Goal: Information Seeking & Learning: Find specific fact

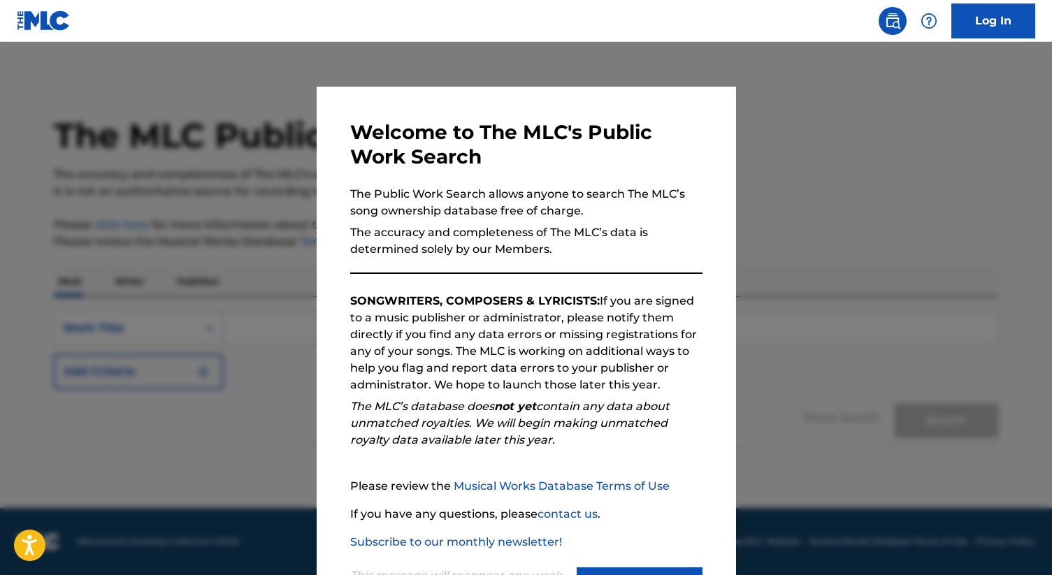
scroll to position [64, 0]
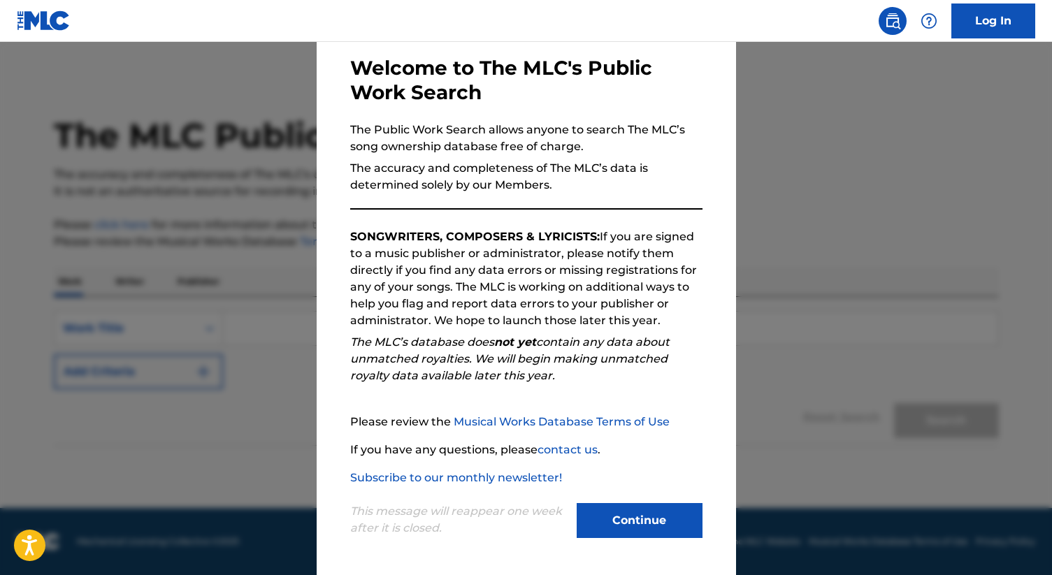
click at [608, 510] on button "Continue" at bounding box center [640, 520] width 126 height 35
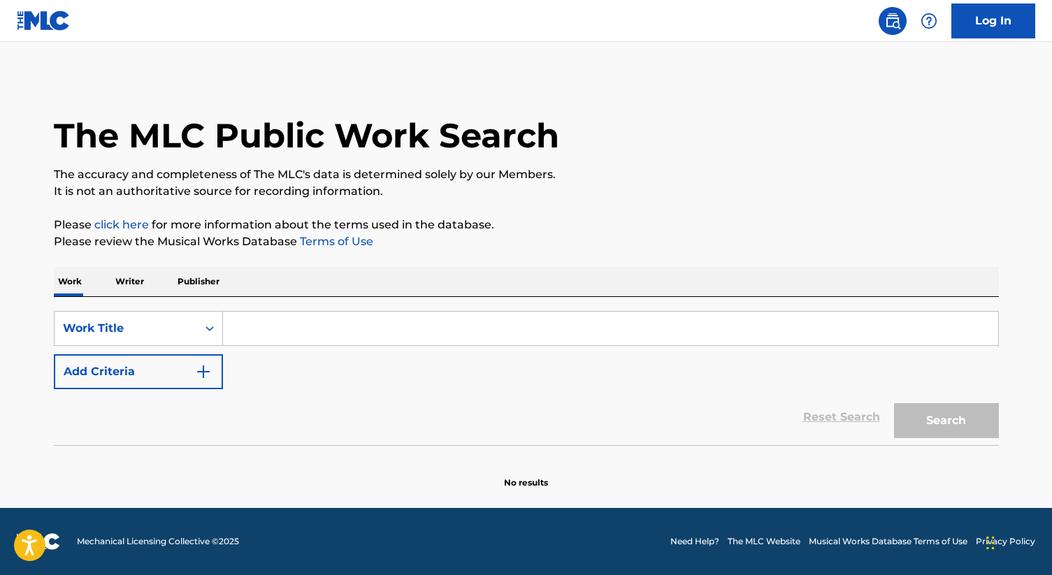
click at [395, 317] on input "Search Form" at bounding box center [610, 329] width 775 height 34
type input "Versace migos"
click at [894, 403] on button "Search" at bounding box center [946, 420] width 105 height 35
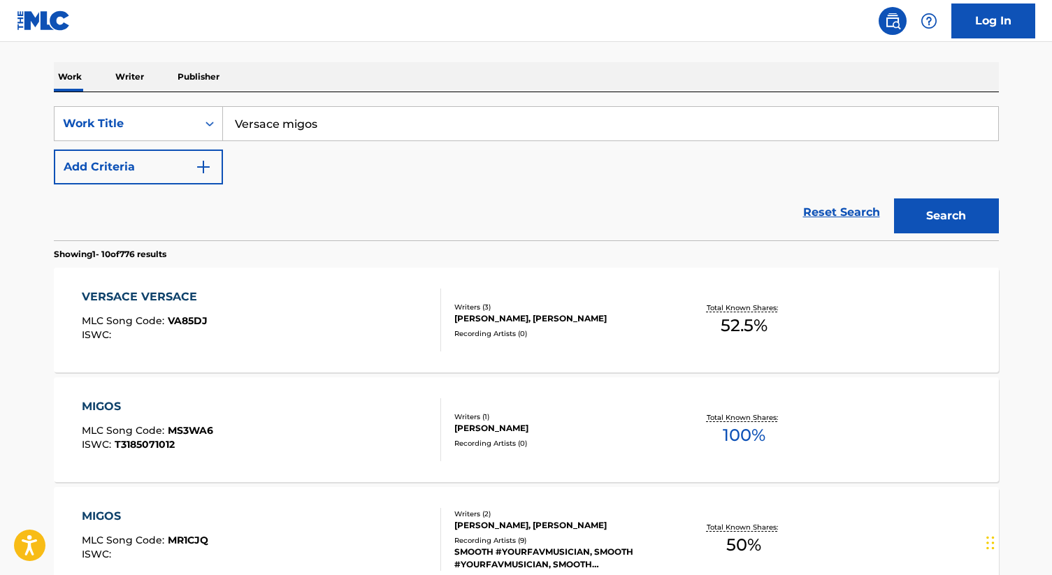
scroll to position [209, 0]
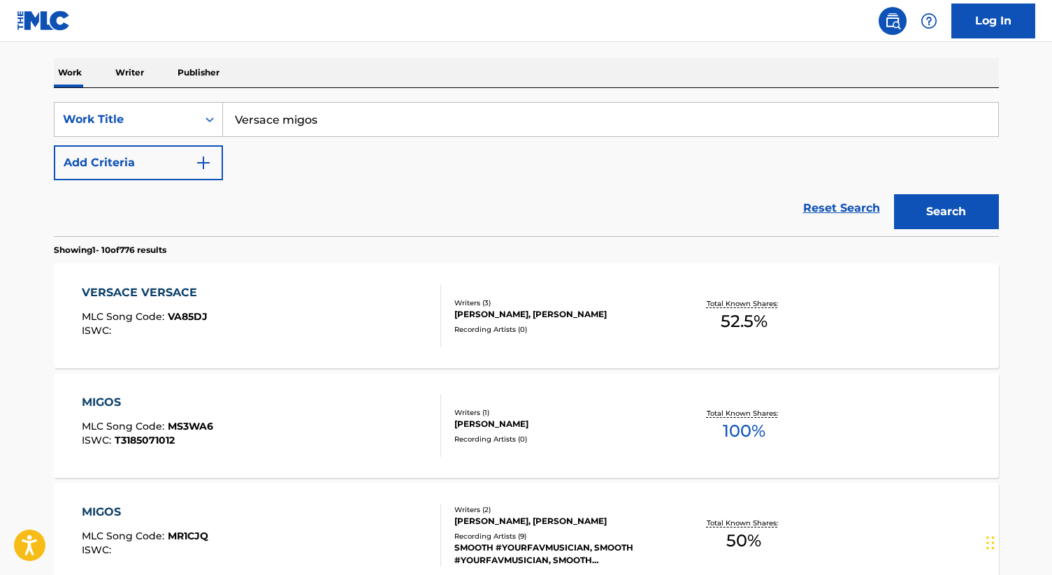
click at [391, 312] on div "VERSACE VERSACE MLC Song Code : VA85DJ ISWC :" at bounding box center [261, 316] width 359 height 63
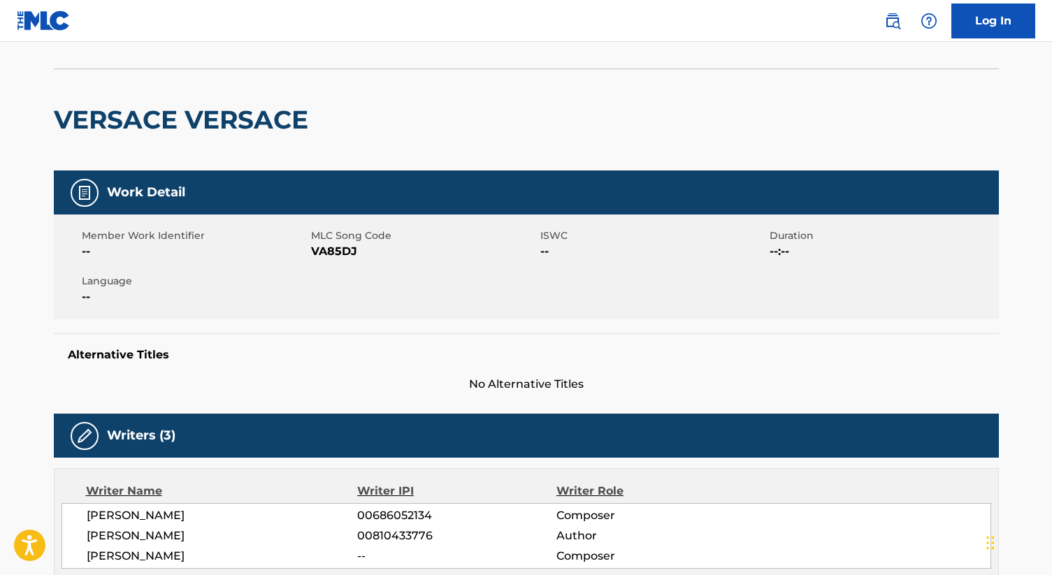
scroll to position [85, 0]
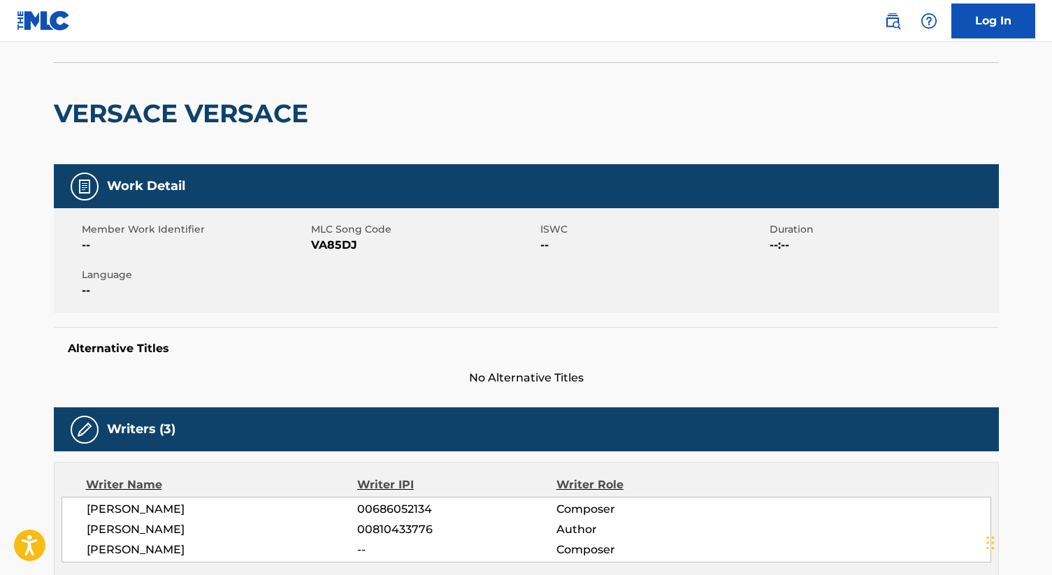
click at [346, 242] on span "VA85DJ" at bounding box center [424, 245] width 226 height 17
copy span "VA85DJ"
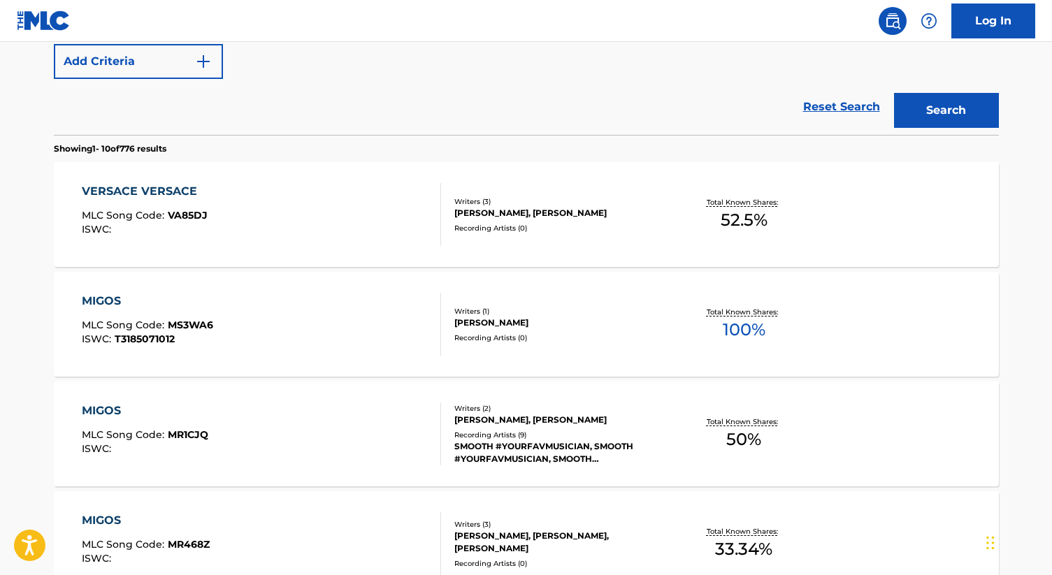
scroll to position [312, 0]
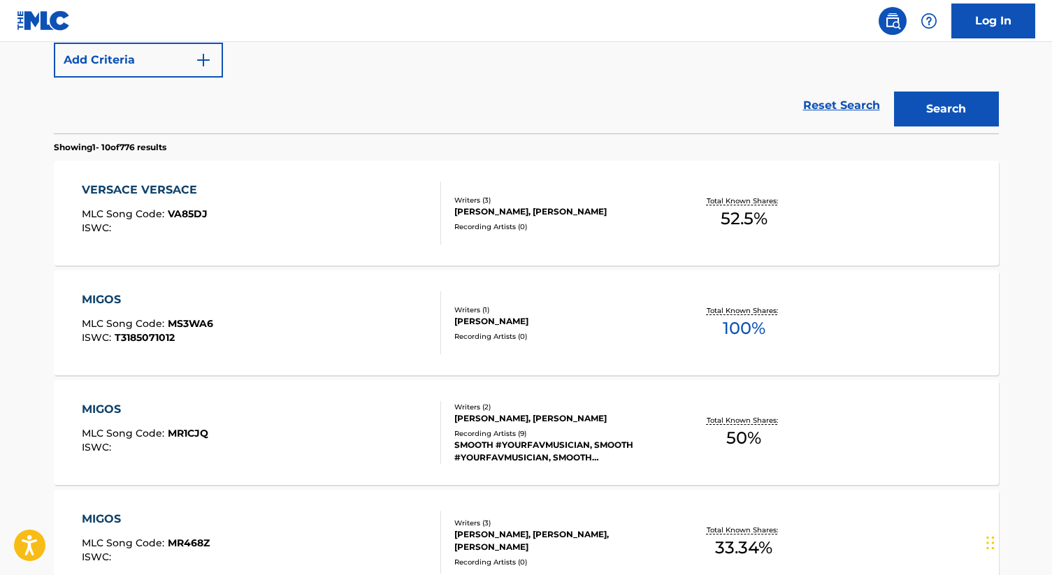
click at [115, 302] on div "MIGOS" at bounding box center [147, 300] width 131 height 17
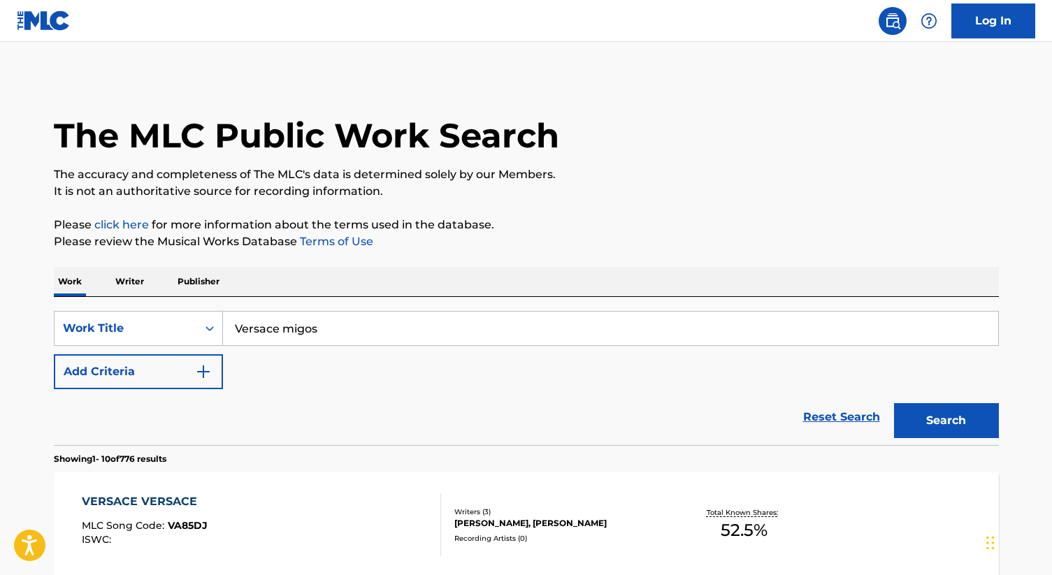
click at [282, 320] on input "Versace migos" at bounding box center [610, 329] width 775 height 34
click at [296, 322] on input "Versace migos" at bounding box center [610, 329] width 775 height 34
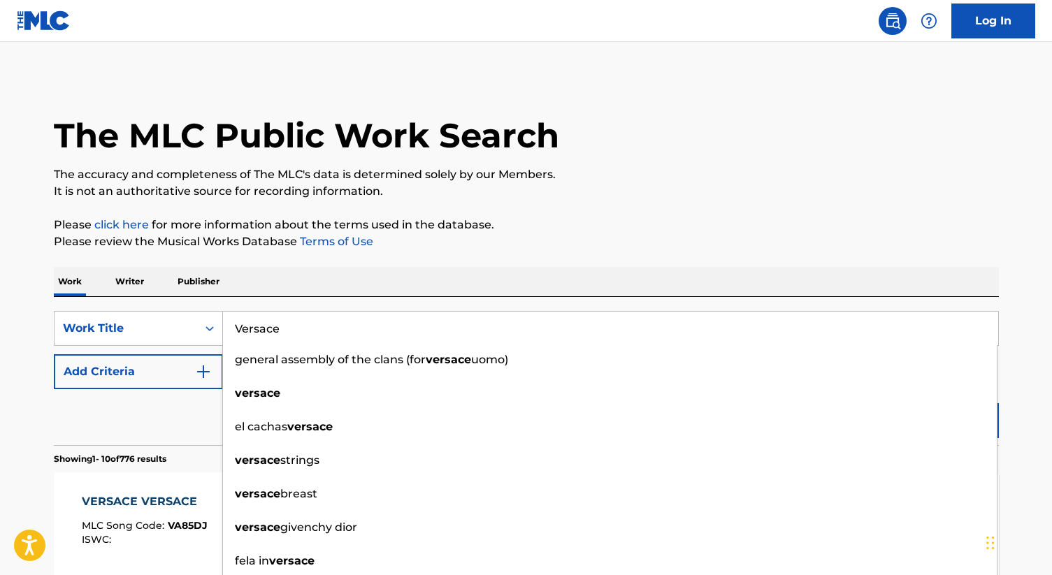
type input "Versace"
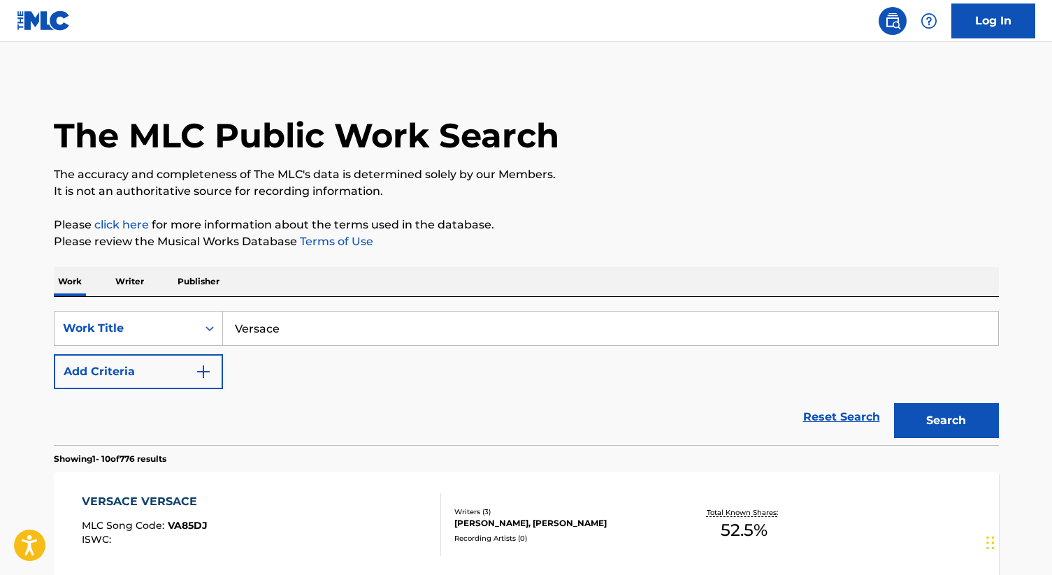
click at [180, 363] on button "Add Criteria" at bounding box center [138, 371] width 169 height 35
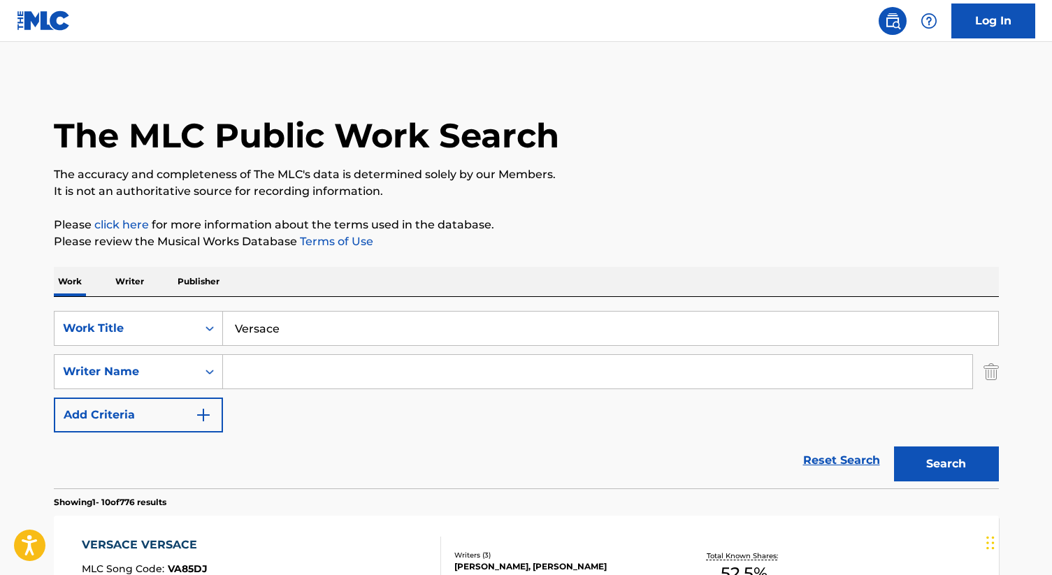
click at [269, 372] on input "Search Form" at bounding box center [597, 372] width 749 height 34
type input "Quavo"
click at [894, 447] on button "Search" at bounding box center [946, 464] width 105 height 35
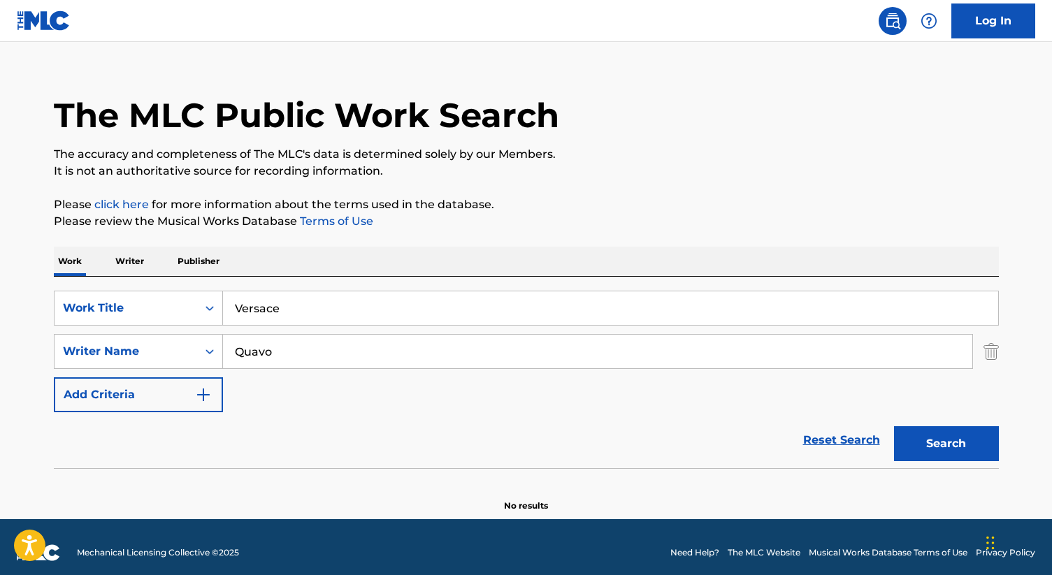
scroll to position [28, 0]
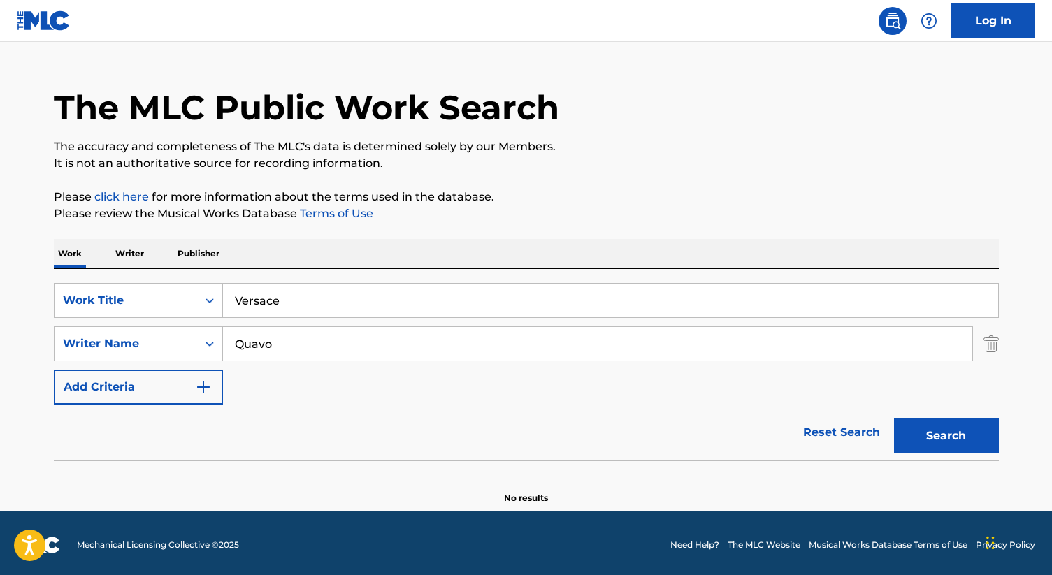
click at [314, 342] on input "Quavo" at bounding box center [597, 344] width 749 height 34
click at [351, 350] on input "Quavo" at bounding box center [597, 344] width 749 height 34
click at [176, 399] on button "Add Criteria" at bounding box center [138, 387] width 169 height 35
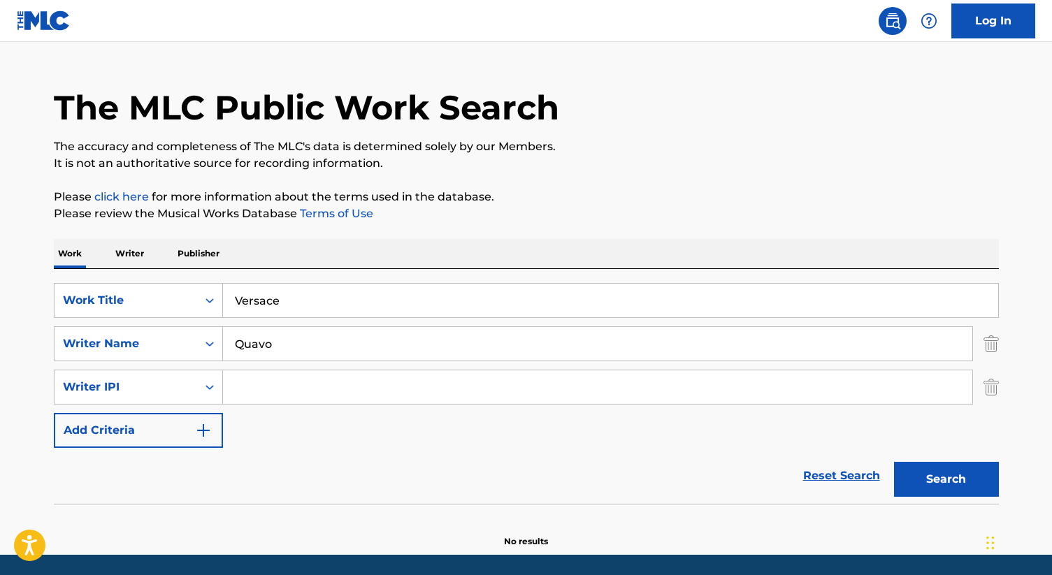
click at [292, 348] on input "Quavo" at bounding box center [597, 344] width 749 height 34
type input "Migos"
click at [894, 462] on button "Search" at bounding box center [946, 479] width 105 height 35
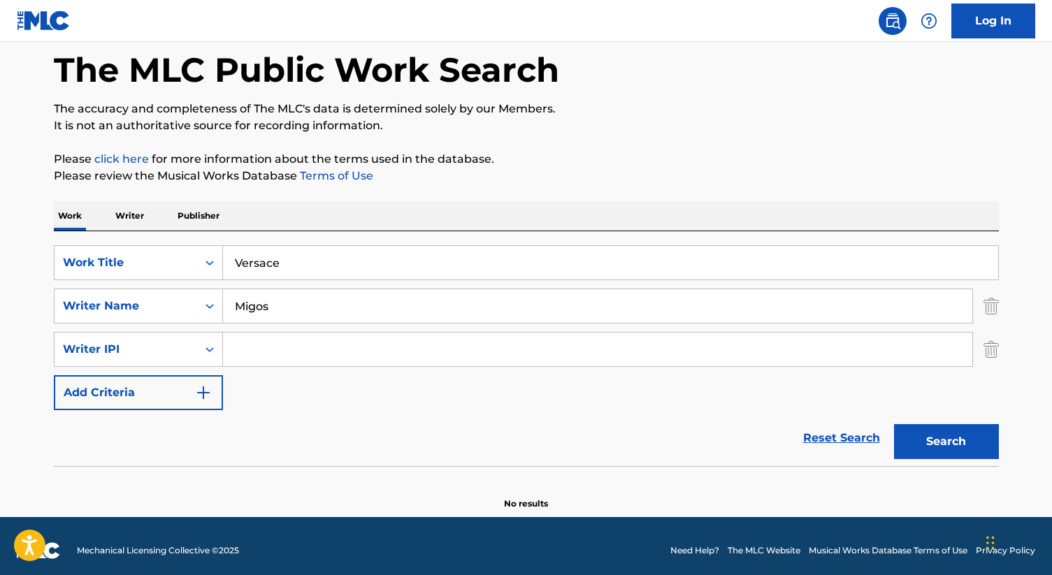
scroll to position [68, 0]
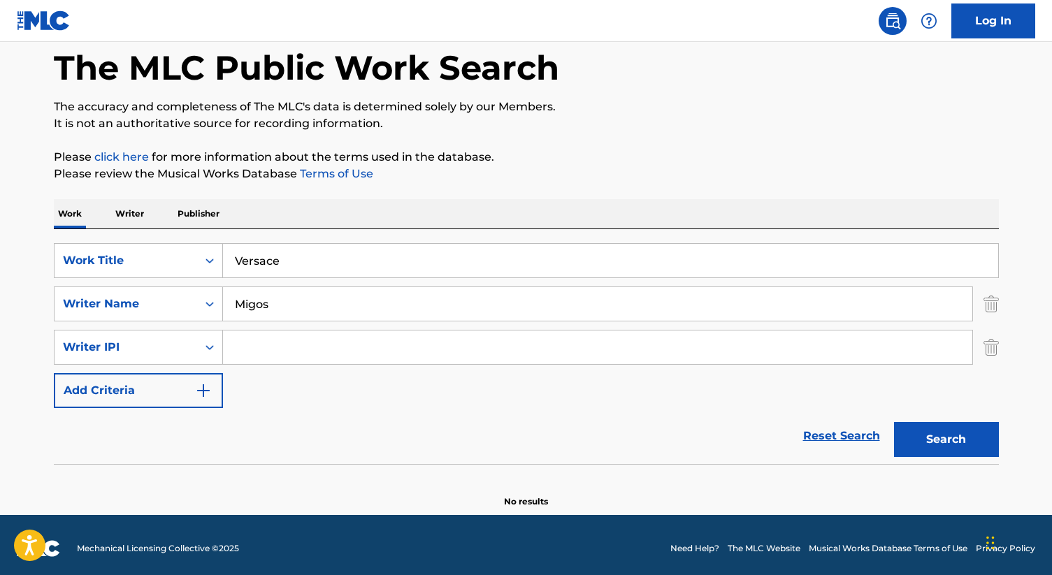
click at [129, 213] on p "Writer" at bounding box center [129, 213] width 37 height 29
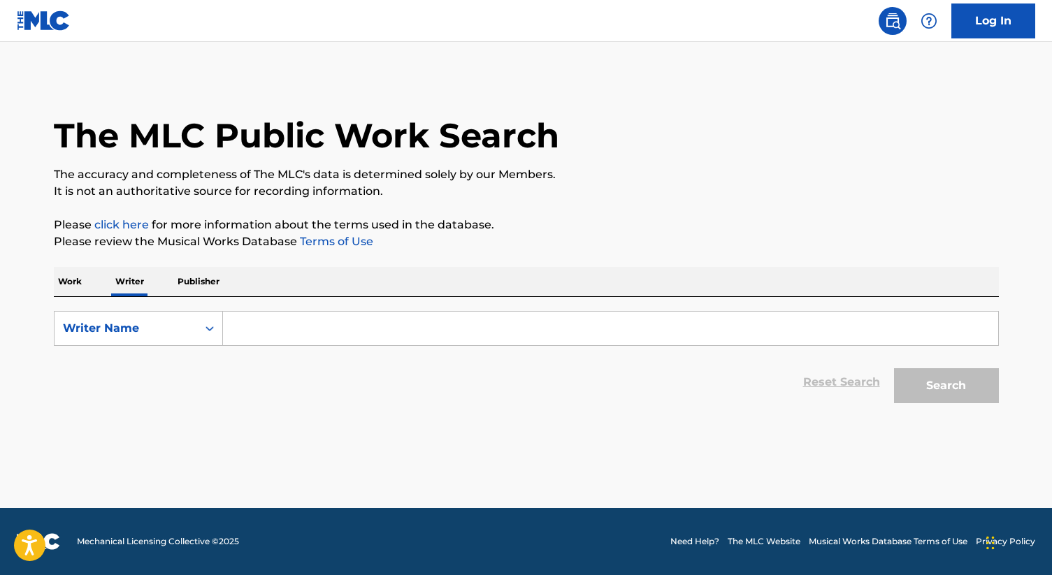
click at [318, 339] on input "Search Form" at bounding box center [610, 329] width 775 height 34
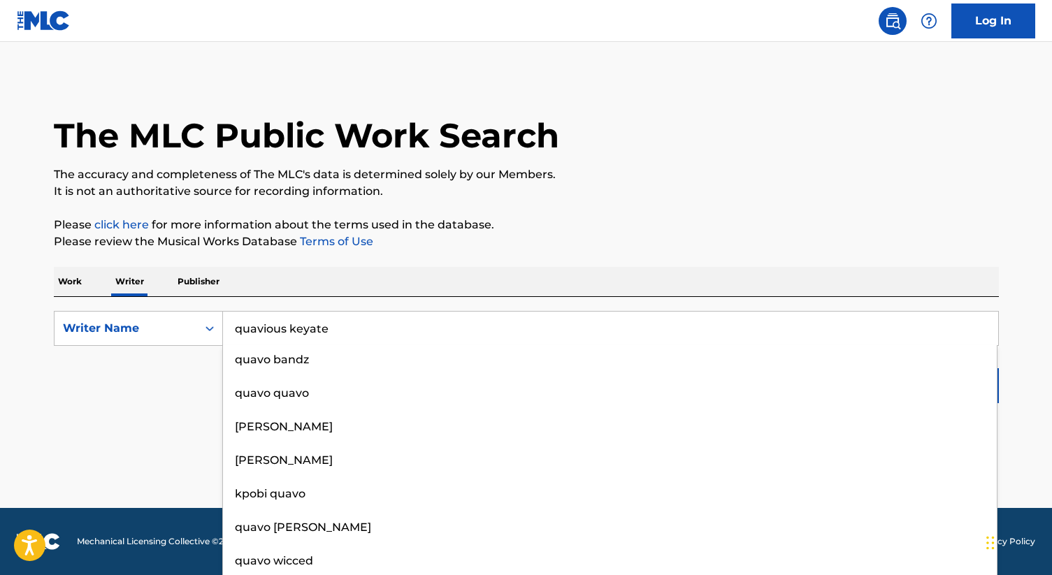
click at [315, 331] on input "quavious keyate" at bounding box center [610, 329] width 775 height 34
type input "quavious keyate"
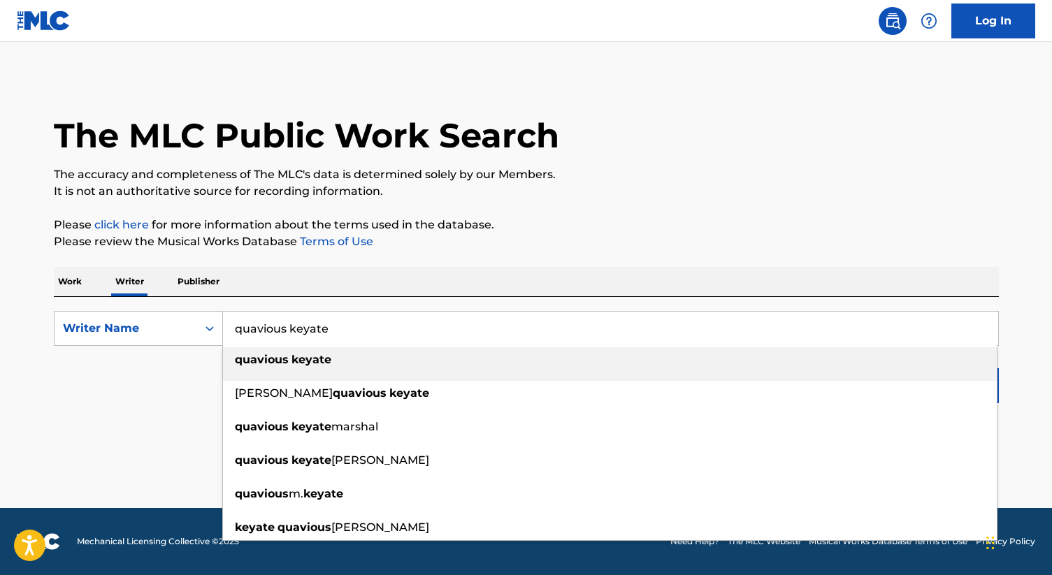
click at [938, 354] on div "quavious keyate" at bounding box center [610, 359] width 774 height 25
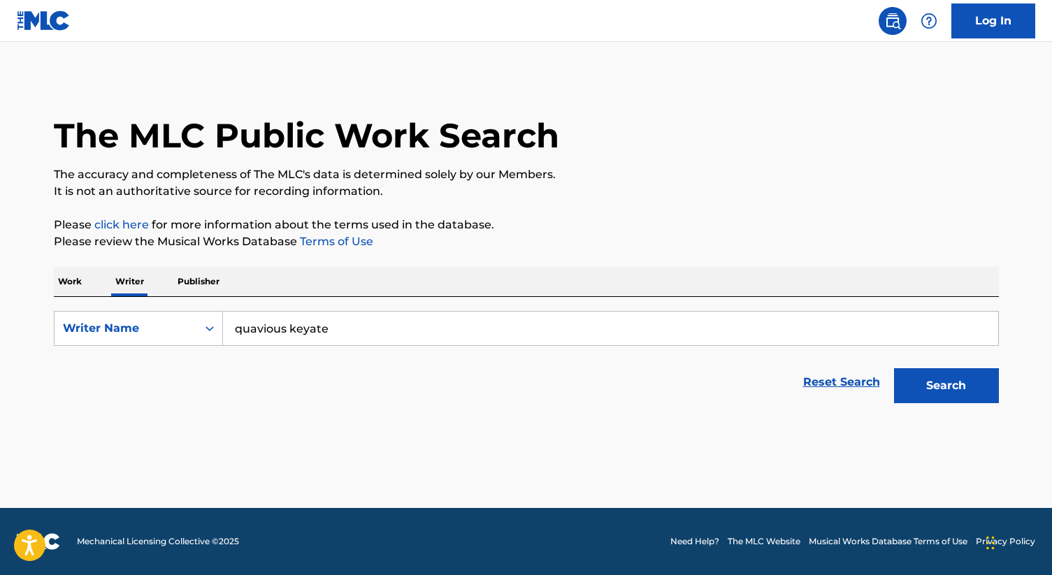
click at [961, 376] on button "Search" at bounding box center [946, 385] width 105 height 35
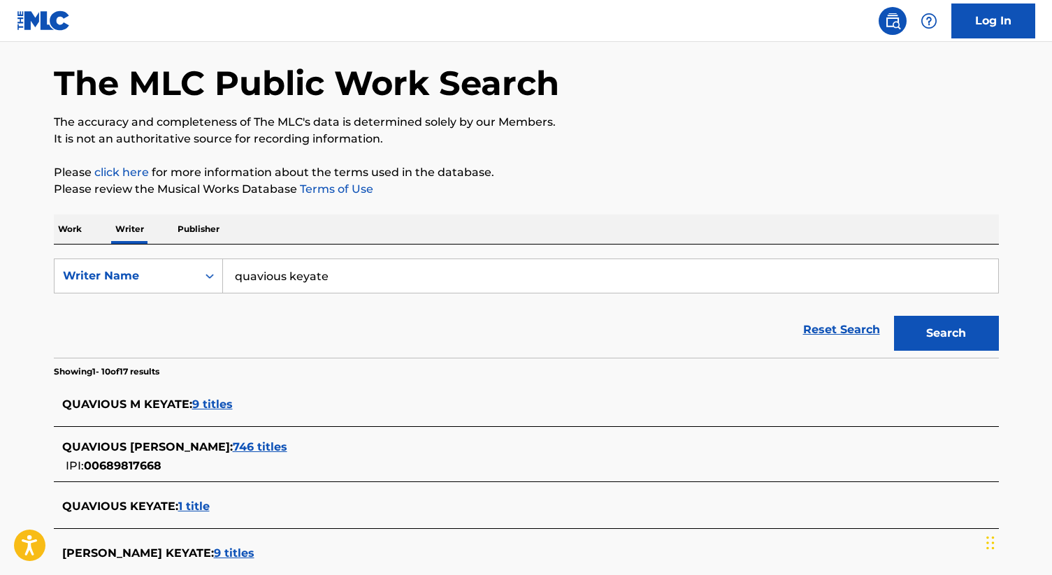
scroll to position [94, 0]
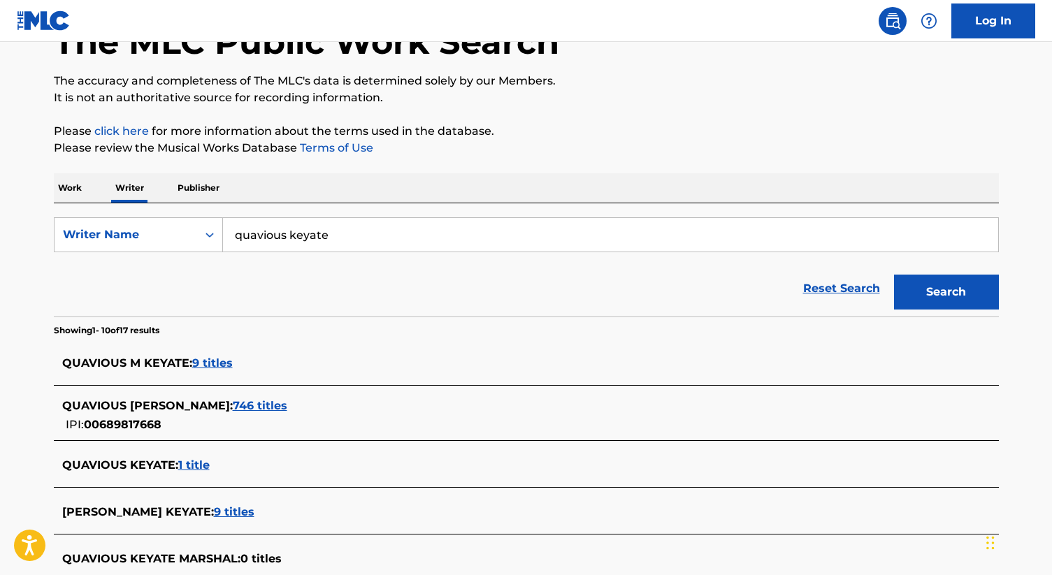
click at [213, 362] on span "9 titles" at bounding box center [212, 363] width 41 height 13
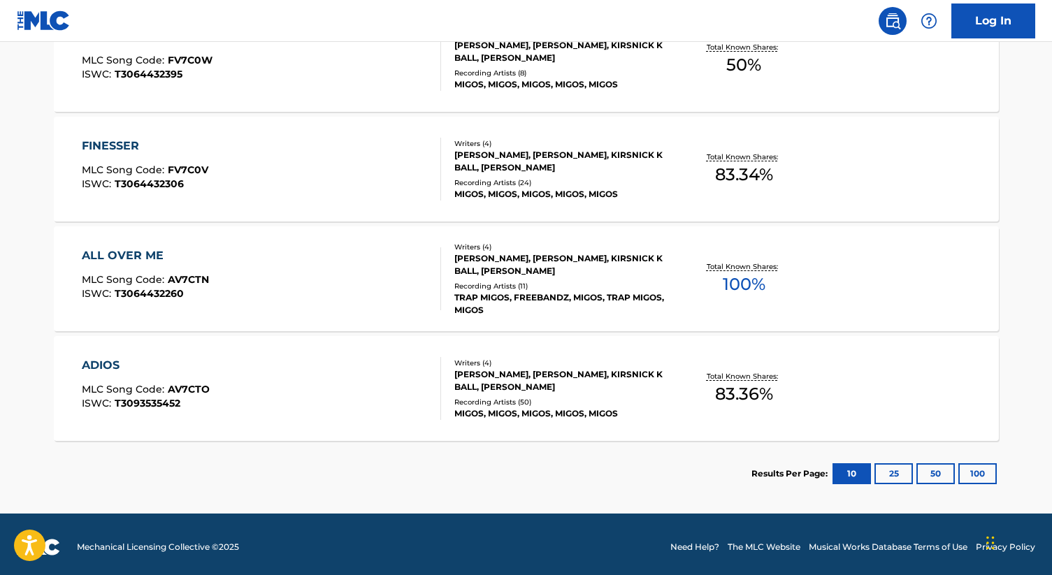
scroll to position [1020, 0]
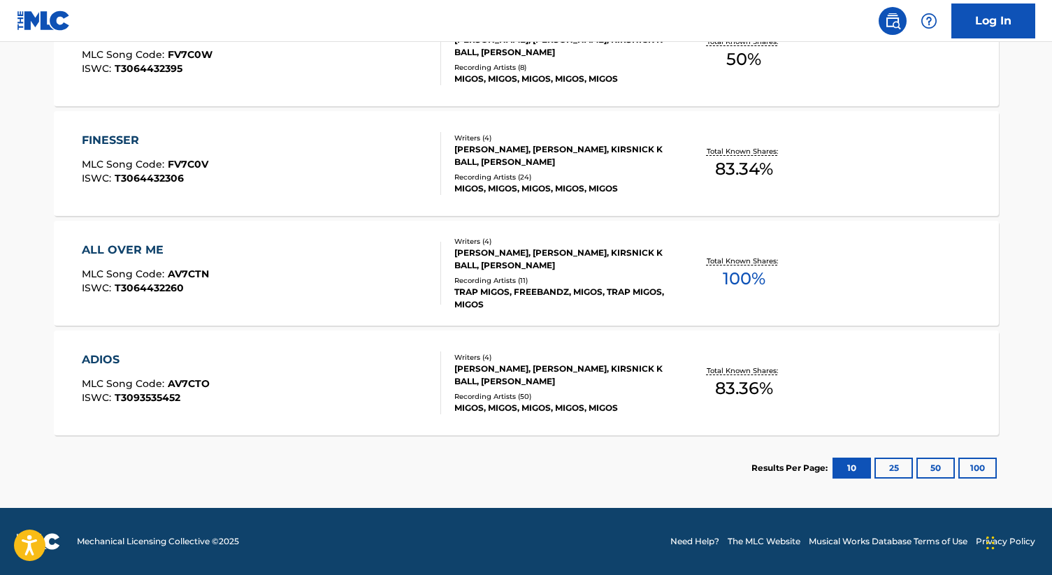
click at [898, 473] on button "25" at bounding box center [894, 468] width 38 height 21
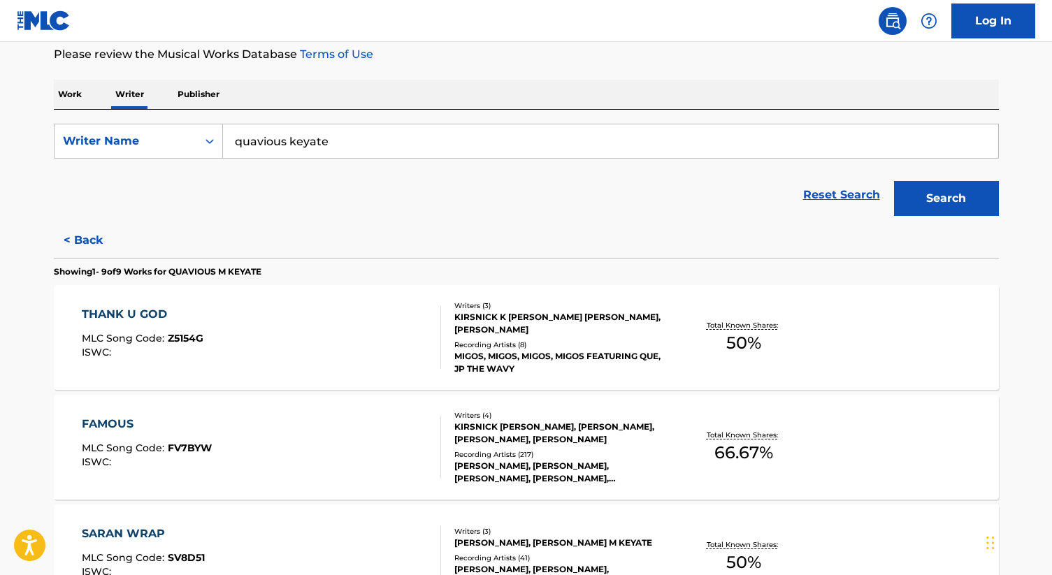
scroll to position [196, 0]
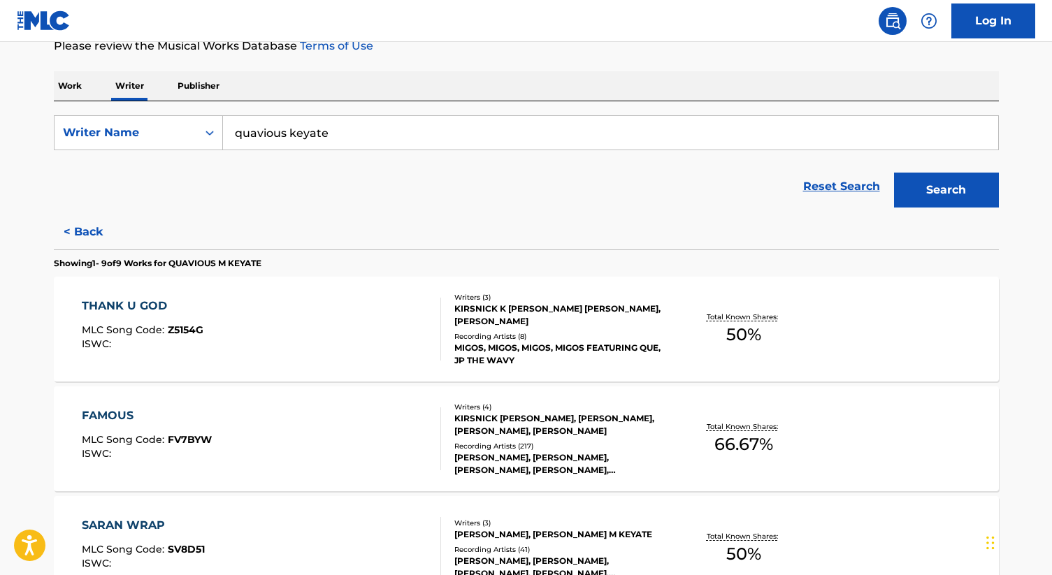
click at [88, 227] on button "< Back" at bounding box center [96, 232] width 84 height 35
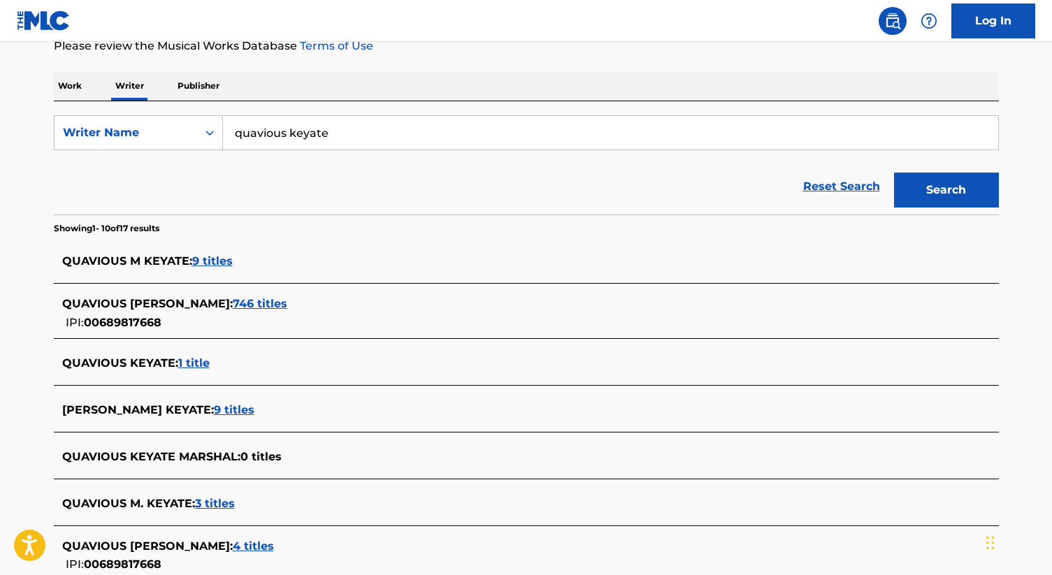
click at [271, 299] on span "746 titles" at bounding box center [260, 303] width 55 height 13
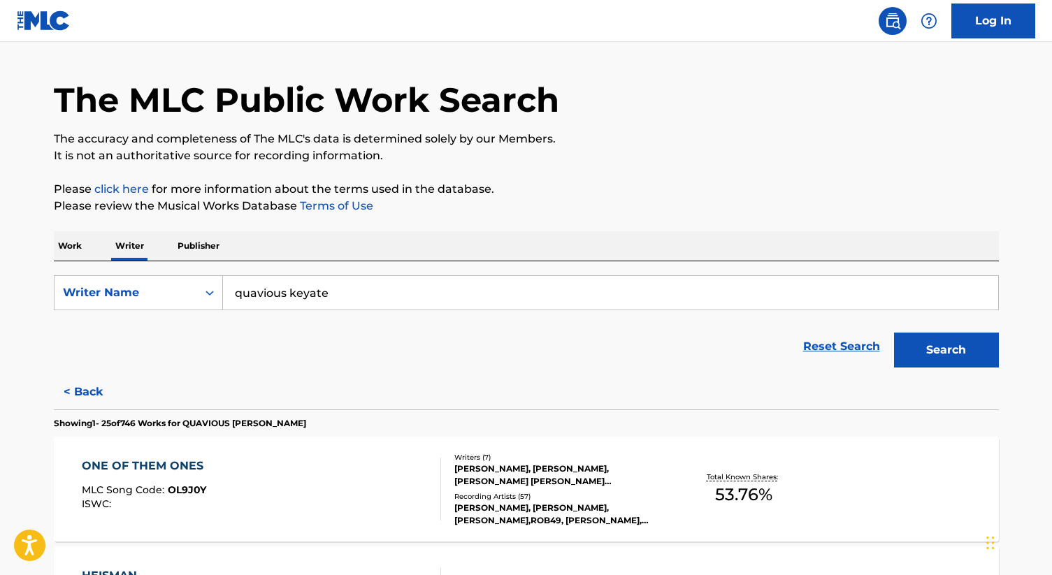
scroll to position [3, 0]
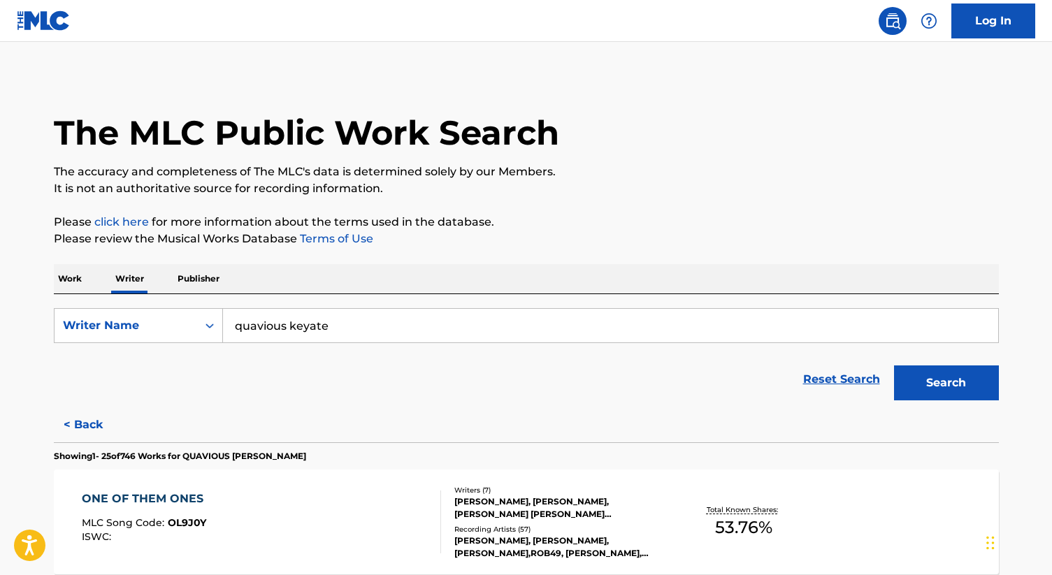
drag, startPoint x: 195, startPoint y: 456, endPoint x: 331, endPoint y: 459, distance: 136.4
click at [331, 459] on section "Showing 1 - 25 of 746 Works for QUAVIOUS [PERSON_NAME]" at bounding box center [526, 453] width 945 height 20
copy p "QUAVIOUS [PERSON_NAME]"
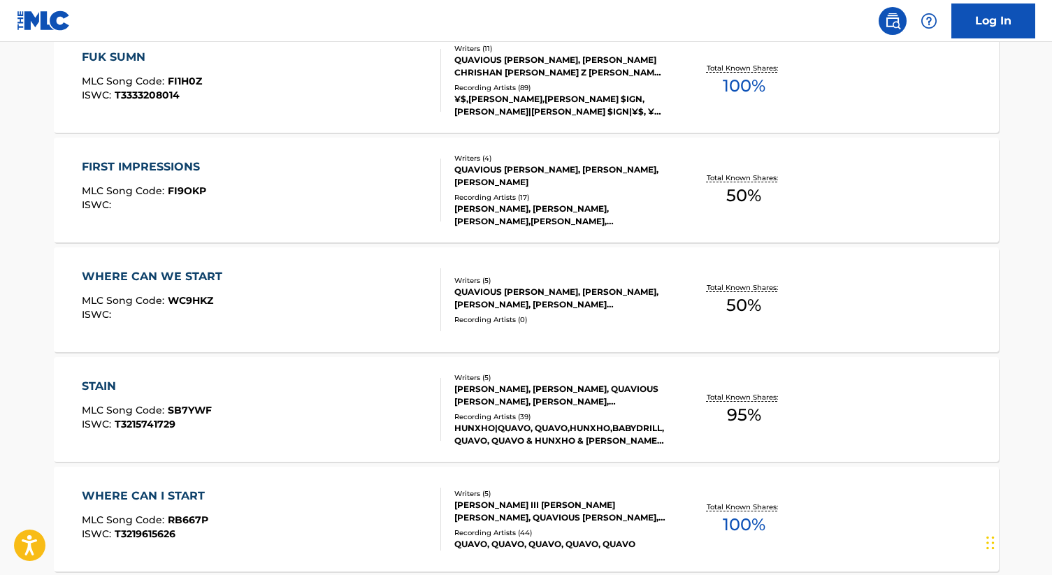
scroll to position [2783, 0]
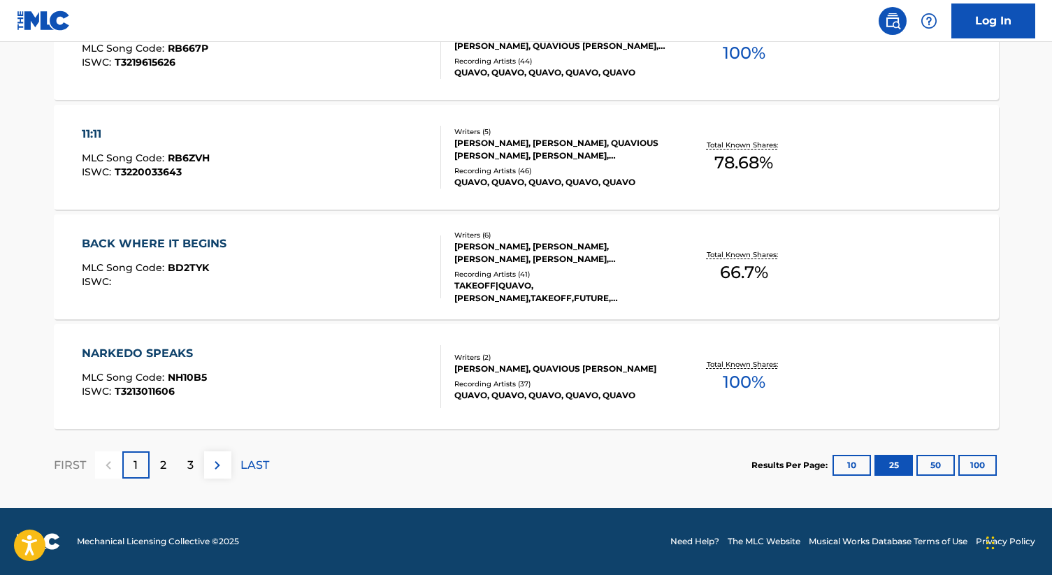
click at [157, 464] on div "2" at bounding box center [163, 465] width 27 height 27
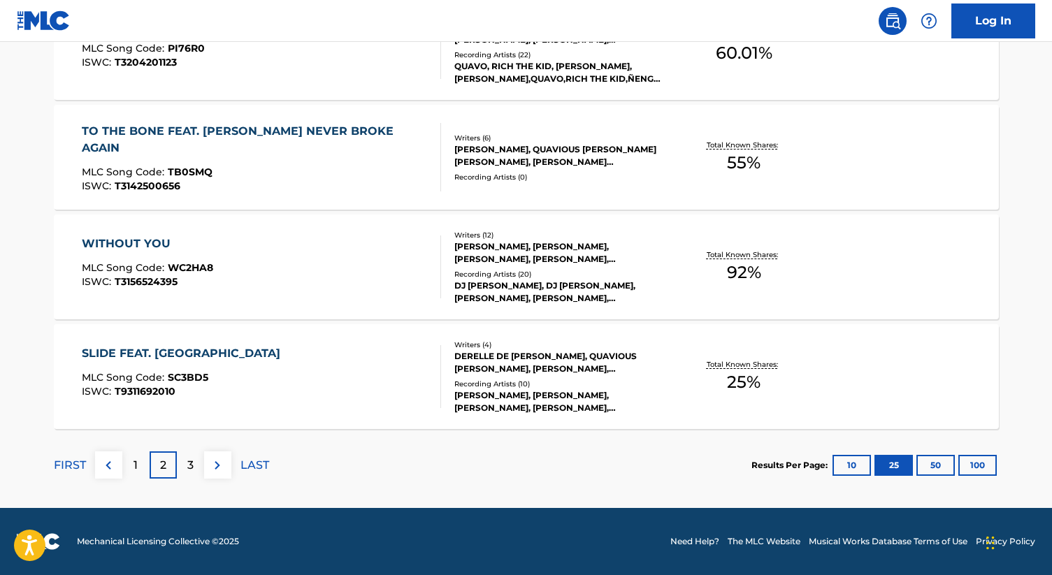
click at [194, 467] on div "3" at bounding box center [190, 465] width 27 height 27
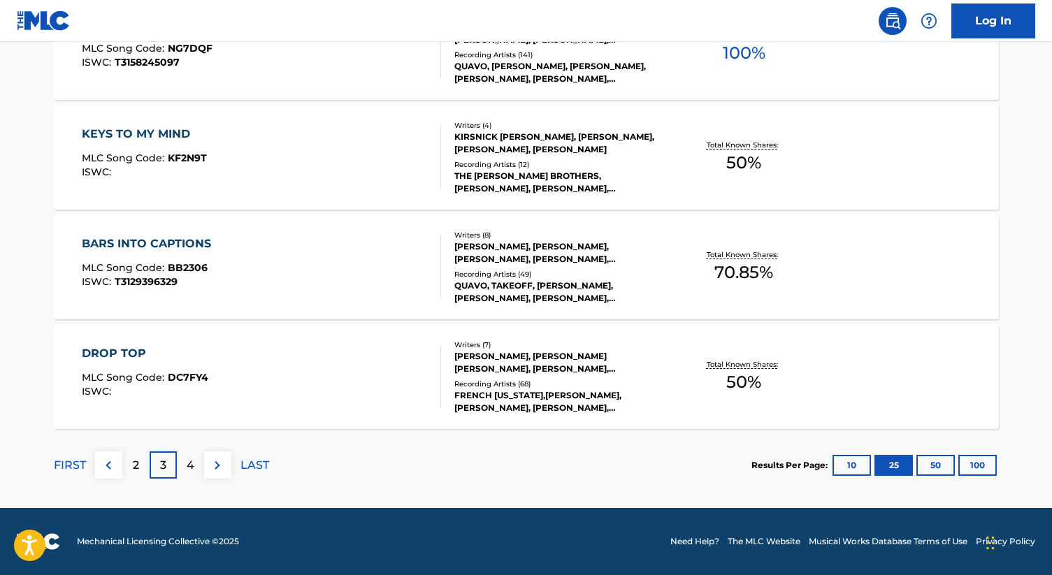
click at [189, 459] on p "4" at bounding box center [191, 465] width 8 height 17
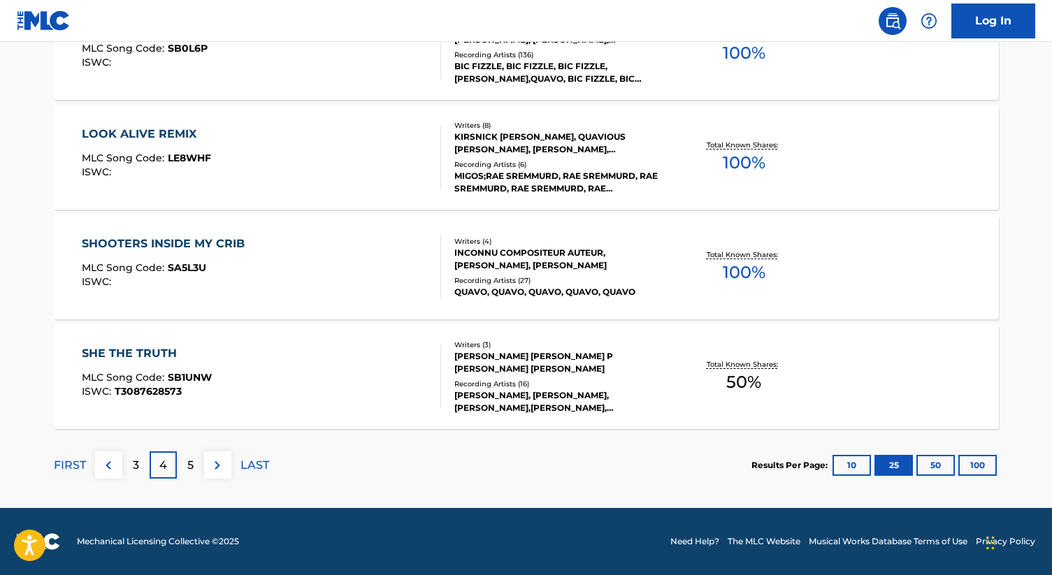
click at [984, 468] on button "100" at bounding box center [978, 465] width 38 height 21
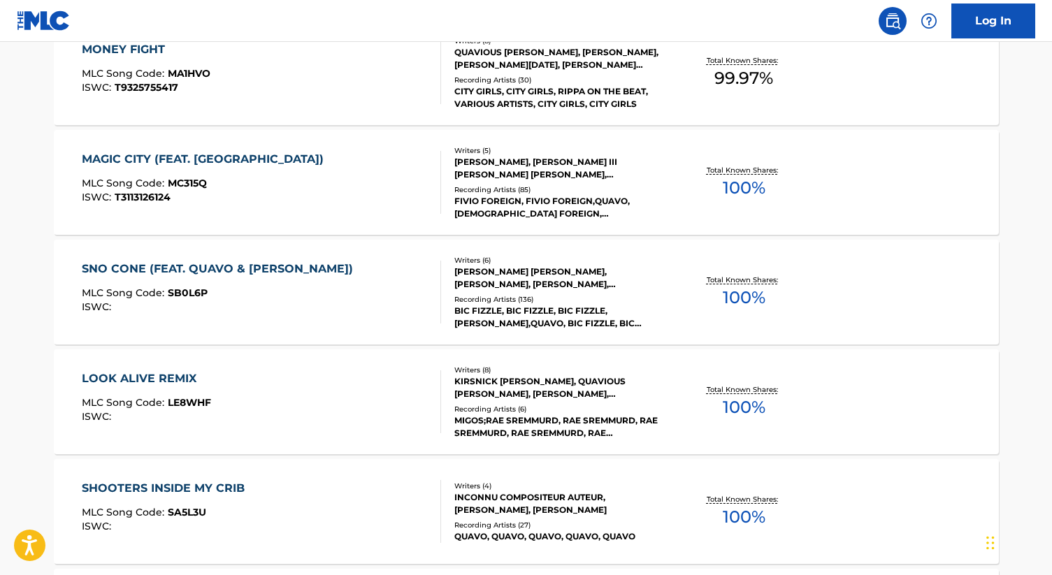
scroll to position [11015, 0]
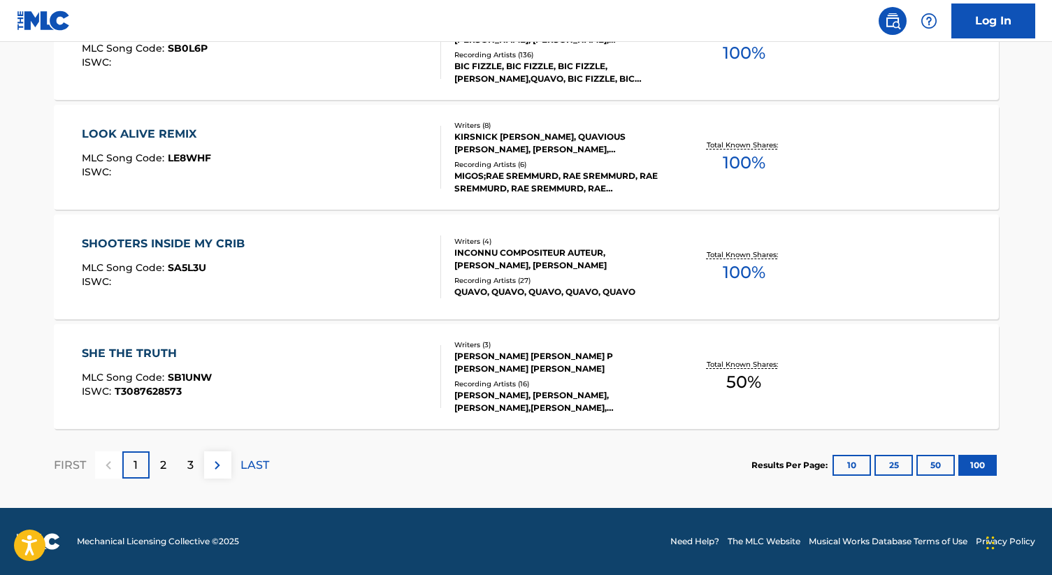
click at [219, 460] on img at bounding box center [217, 465] width 17 height 17
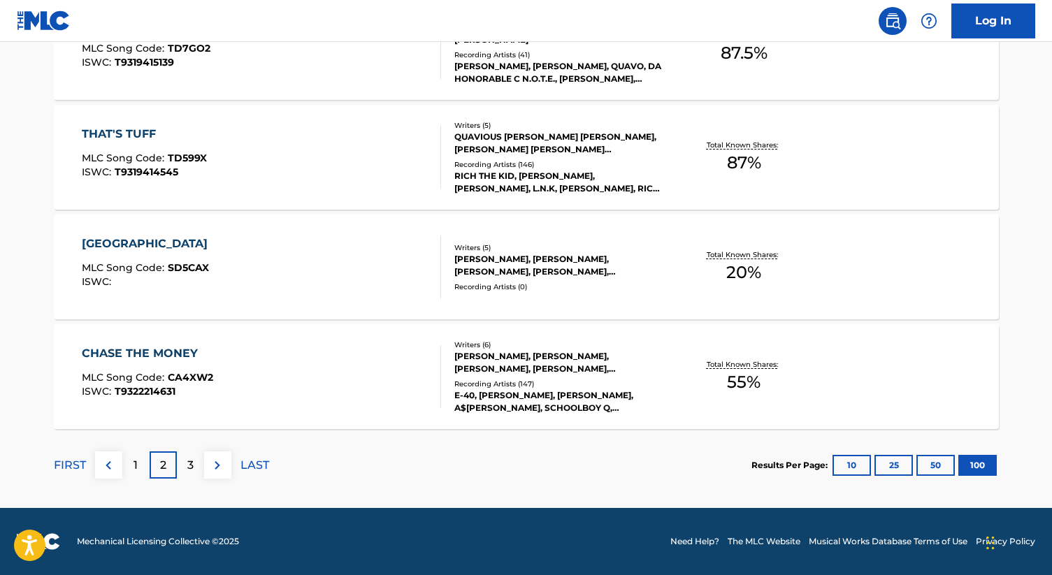
click at [182, 464] on div "3" at bounding box center [190, 465] width 27 height 27
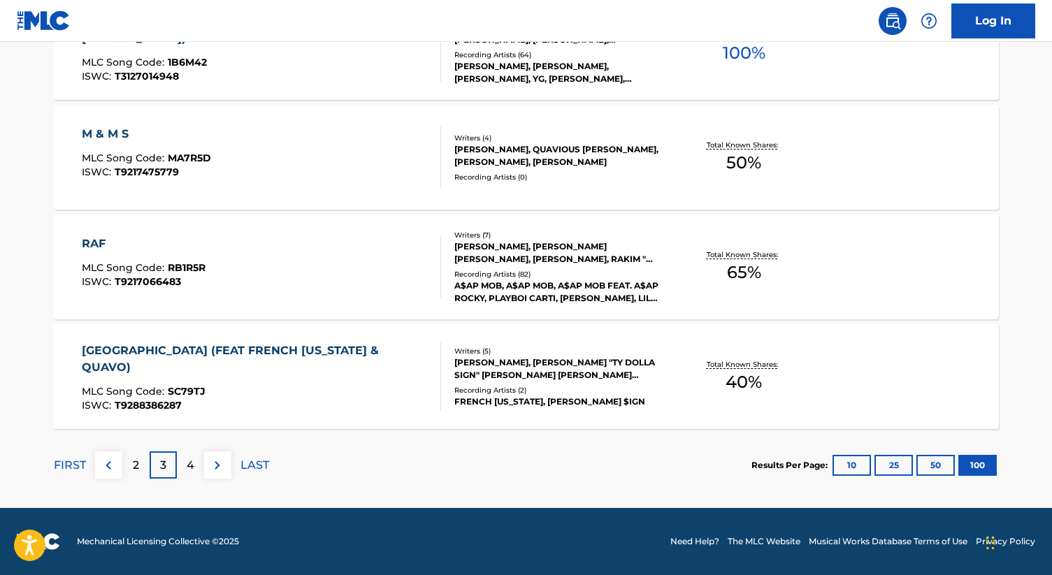
click at [189, 468] on p "4" at bounding box center [191, 465] width 8 height 17
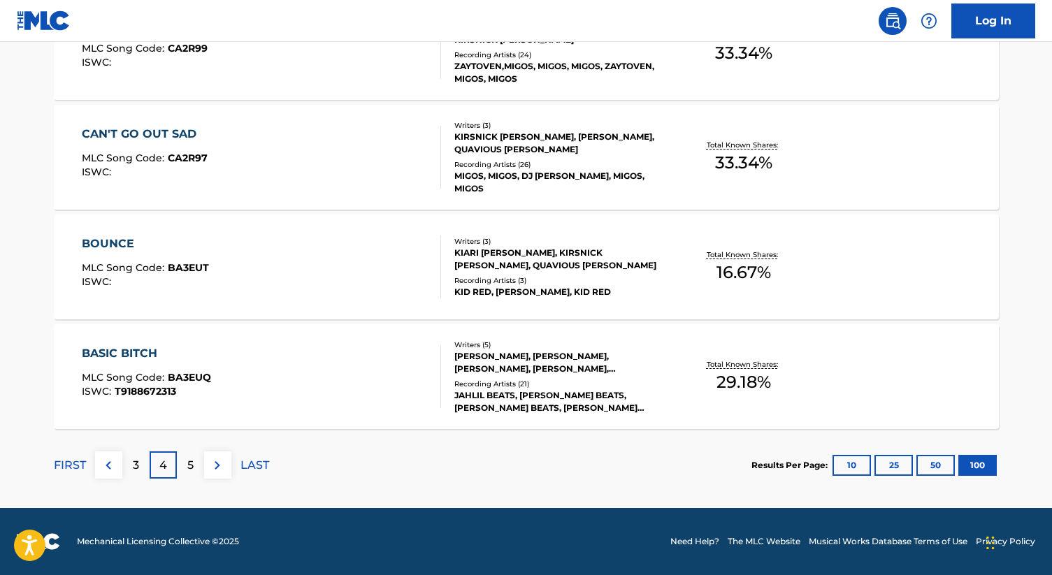
click at [192, 463] on p "5" at bounding box center [190, 465] width 6 height 17
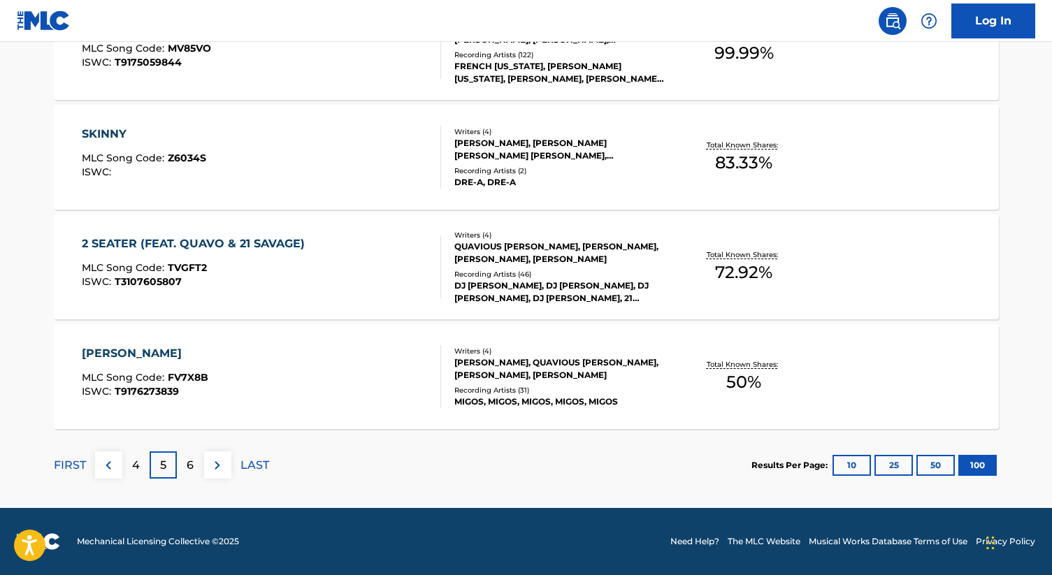
click at [189, 462] on p "6" at bounding box center [190, 465] width 7 height 17
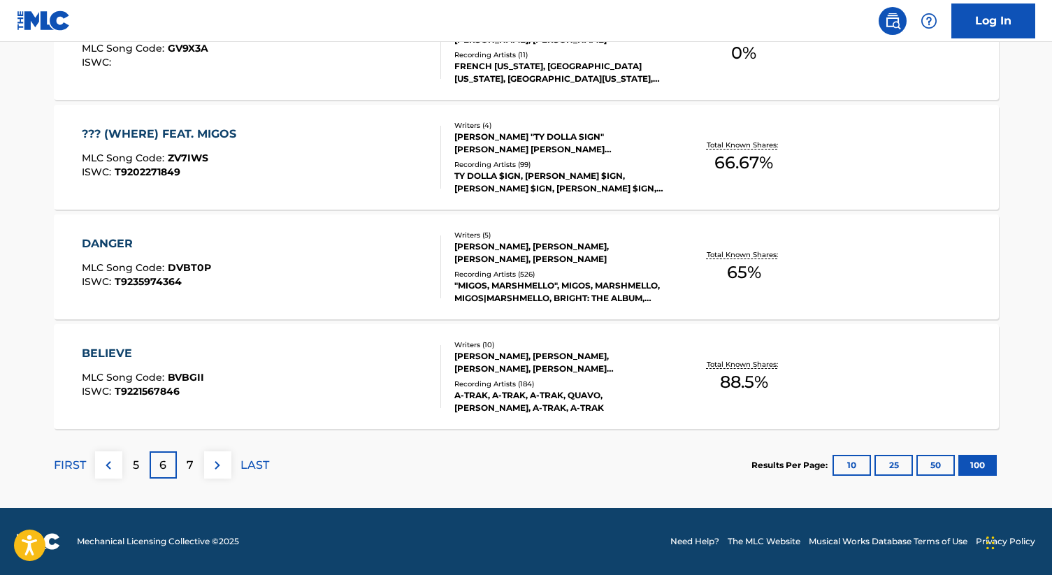
click at [187, 475] on div "7" at bounding box center [190, 465] width 27 height 27
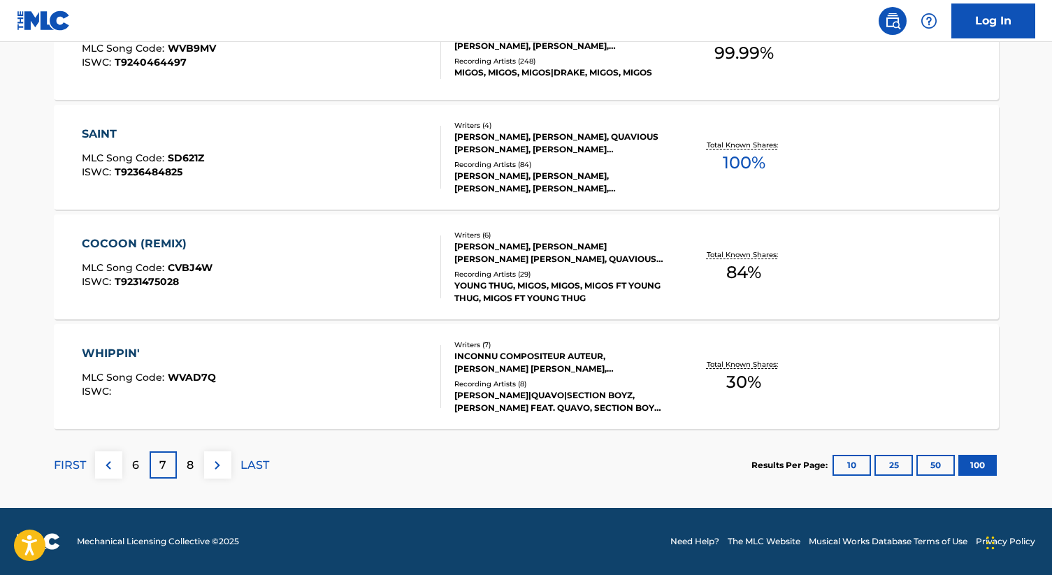
click at [187, 467] on p "8" at bounding box center [190, 465] width 7 height 17
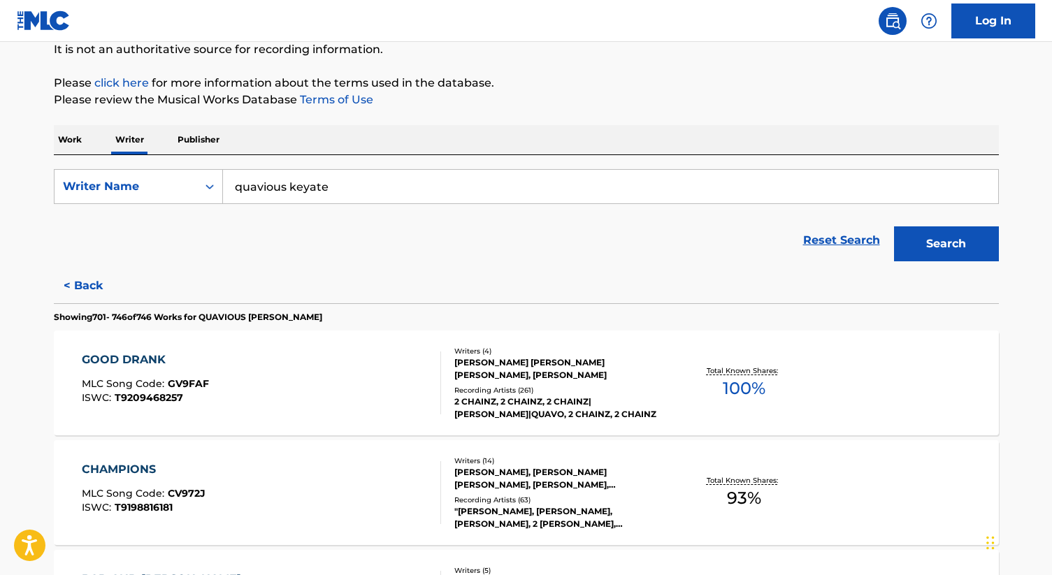
scroll to position [0, 0]
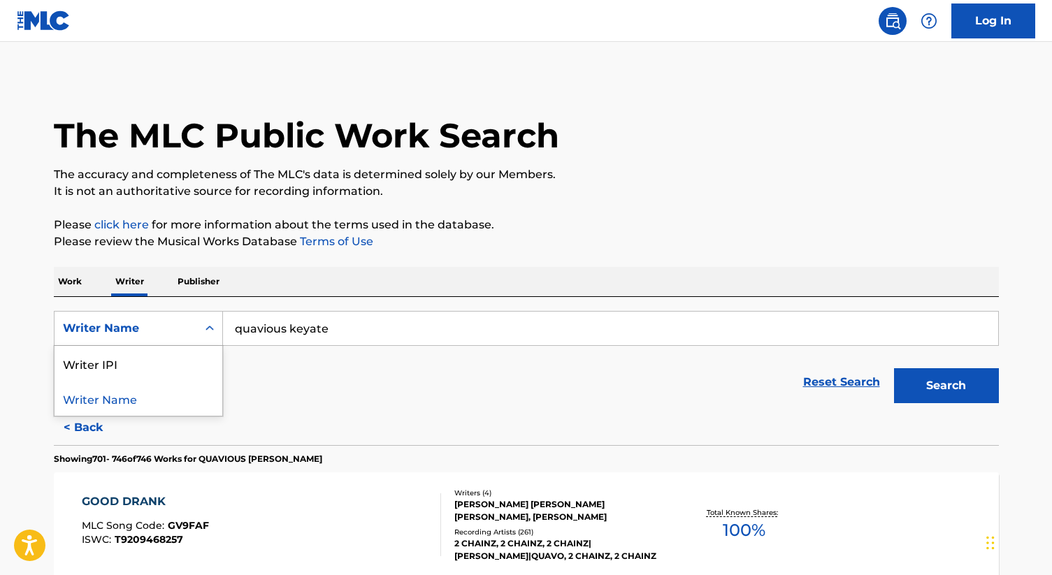
click at [196, 330] on div "Writer Name" at bounding box center [126, 328] width 143 height 27
click at [185, 287] on p "Publisher" at bounding box center [198, 281] width 50 height 29
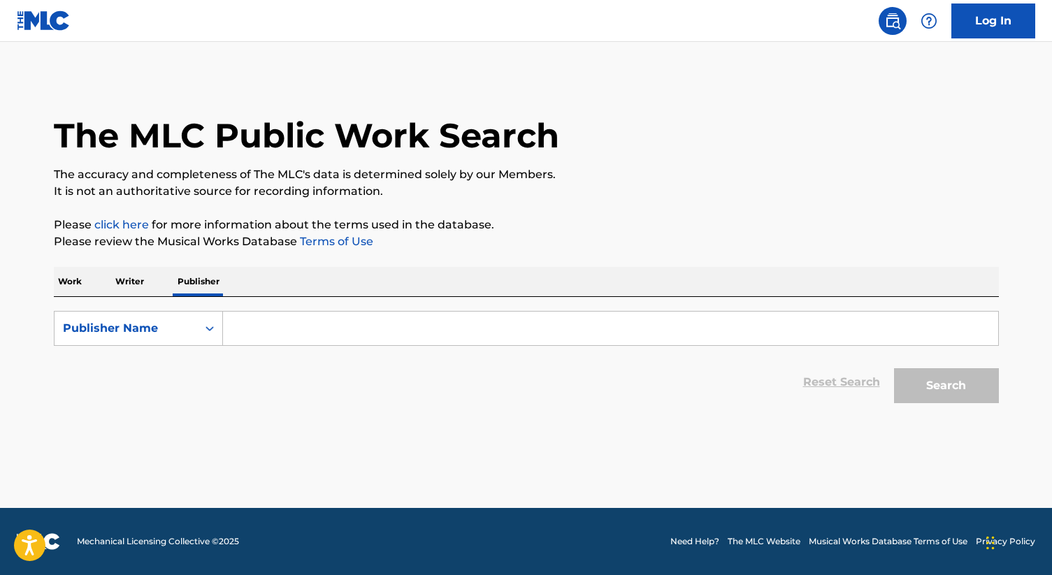
click at [65, 284] on p "Work" at bounding box center [70, 281] width 32 height 29
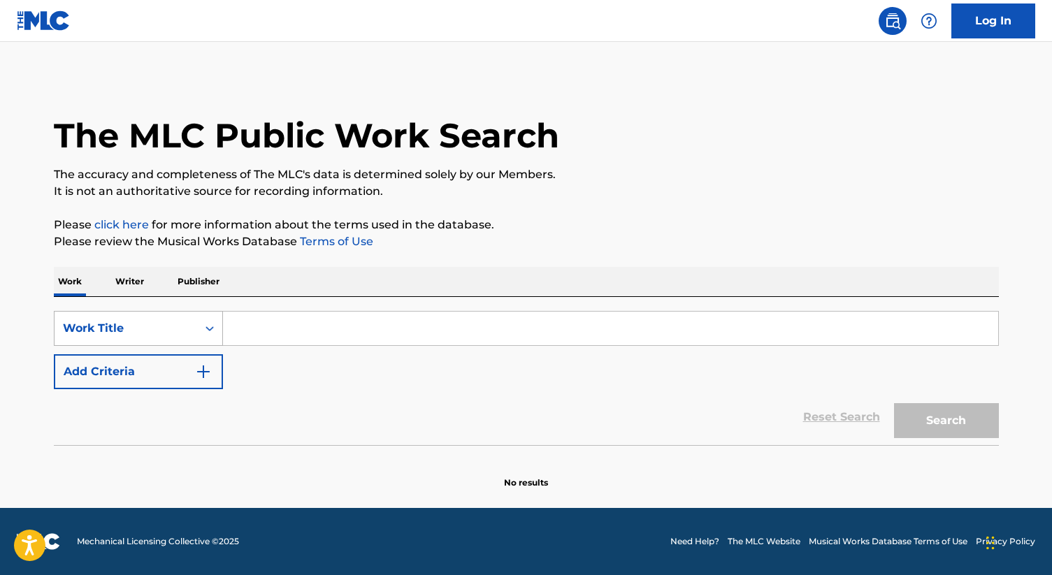
click at [167, 336] on div "Work Title" at bounding box center [126, 328] width 126 height 17
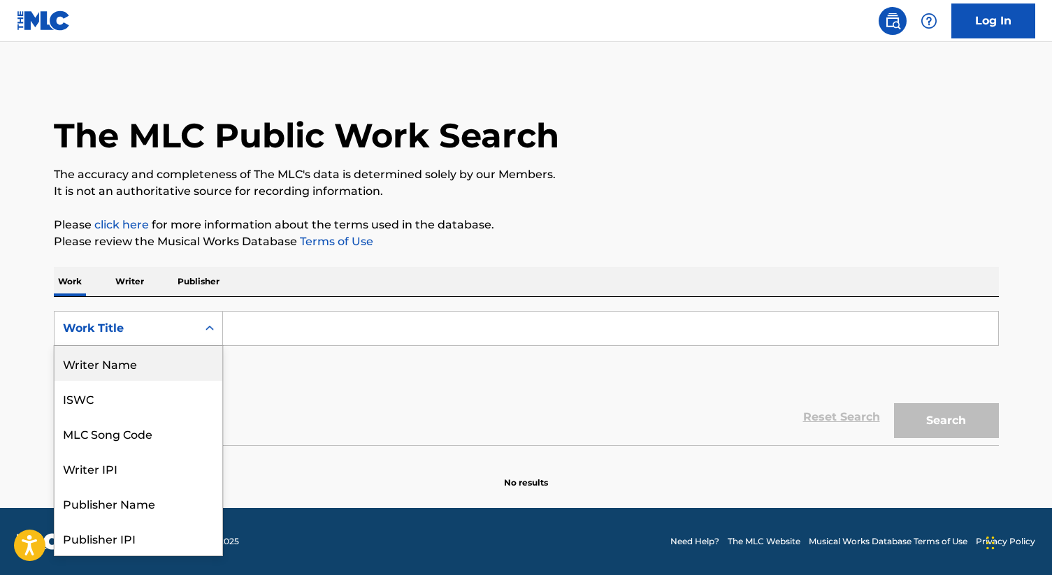
click at [273, 329] on input "Search Form" at bounding box center [610, 329] width 775 height 34
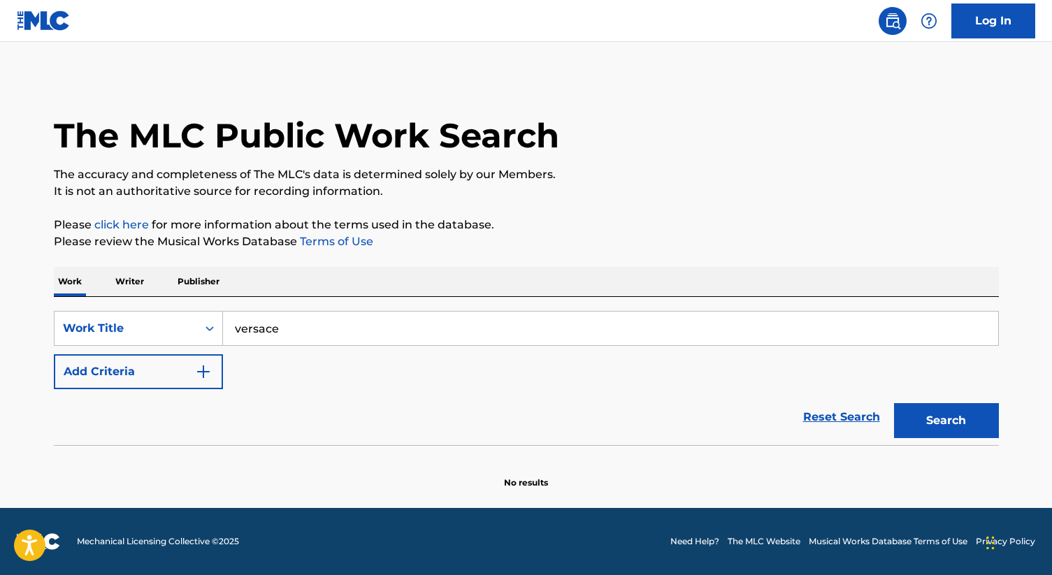
type input "versace"
click at [934, 427] on button "Search" at bounding box center [946, 420] width 105 height 35
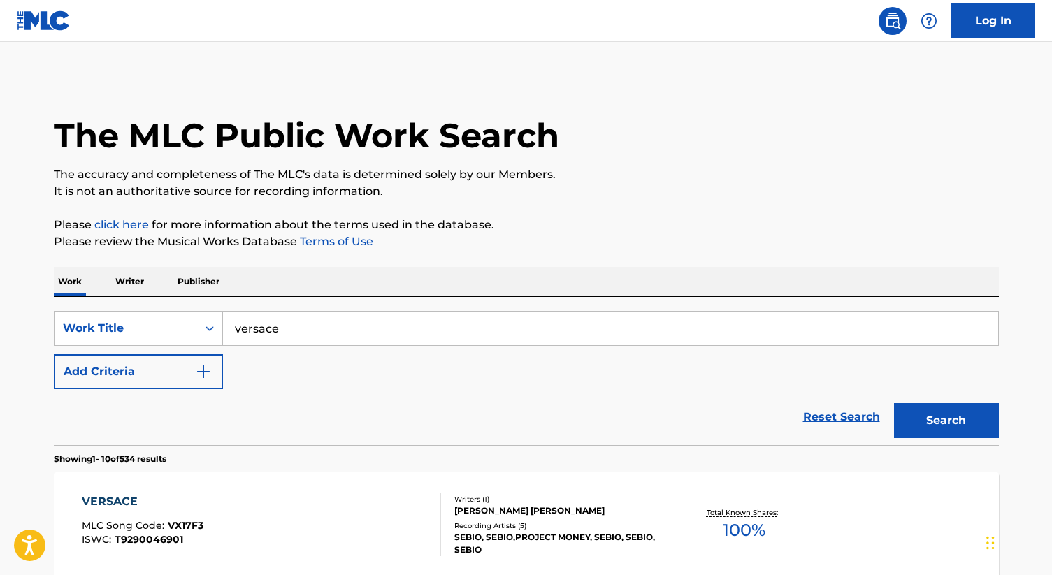
click at [196, 371] on img "Search Form" at bounding box center [203, 372] width 17 height 17
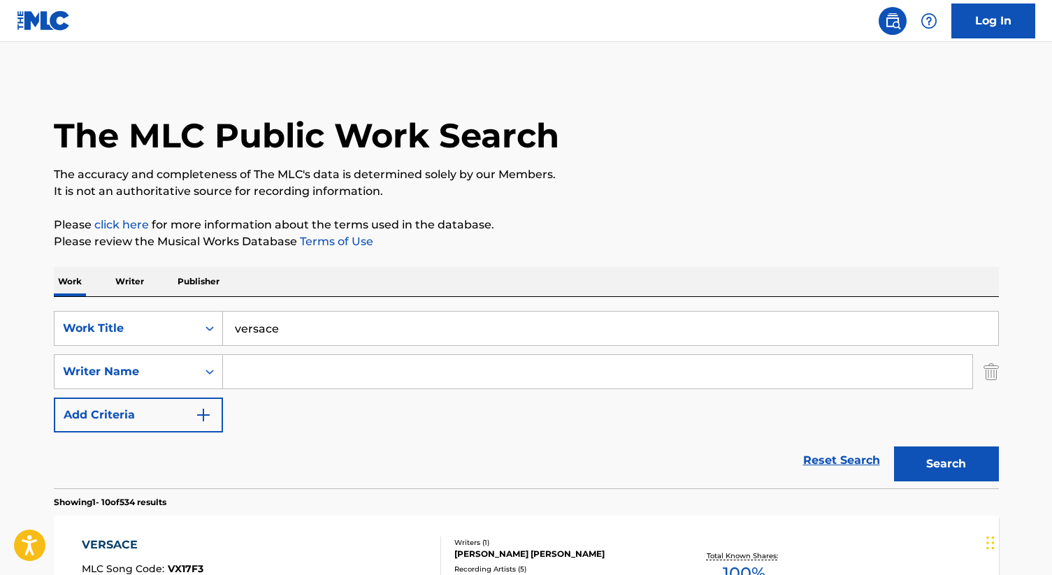
click at [299, 373] on input "Search Form" at bounding box center [597, 372] width 749 height 34
paste input "Quavious [PERSON_NAME]"
type input "Quavious [PERSON_NAME]"
click at [894, 447] on button "Search" at bounding box center [946, 464] width 105 height 35
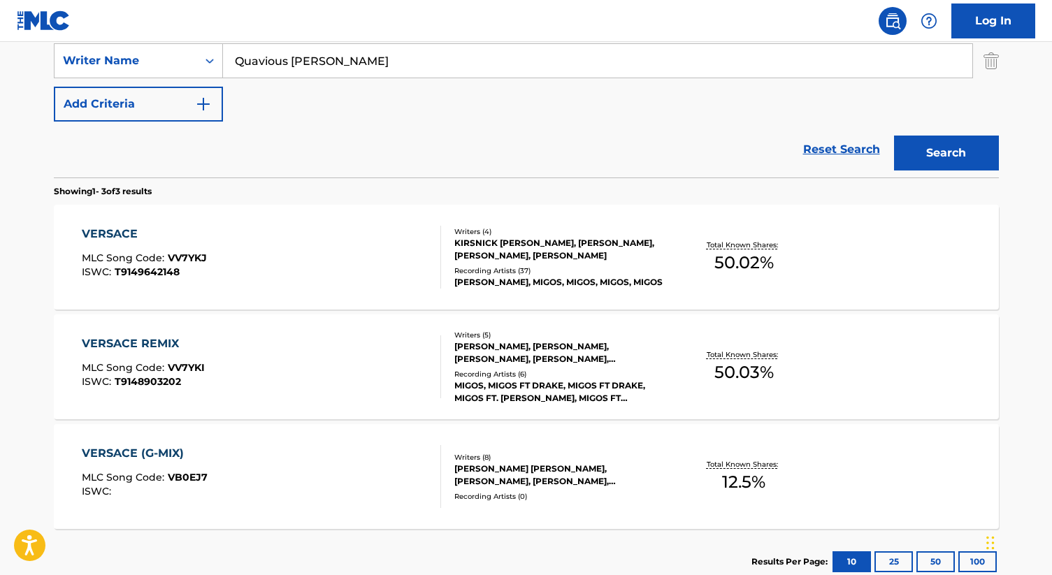
scroll to position [320, 0]
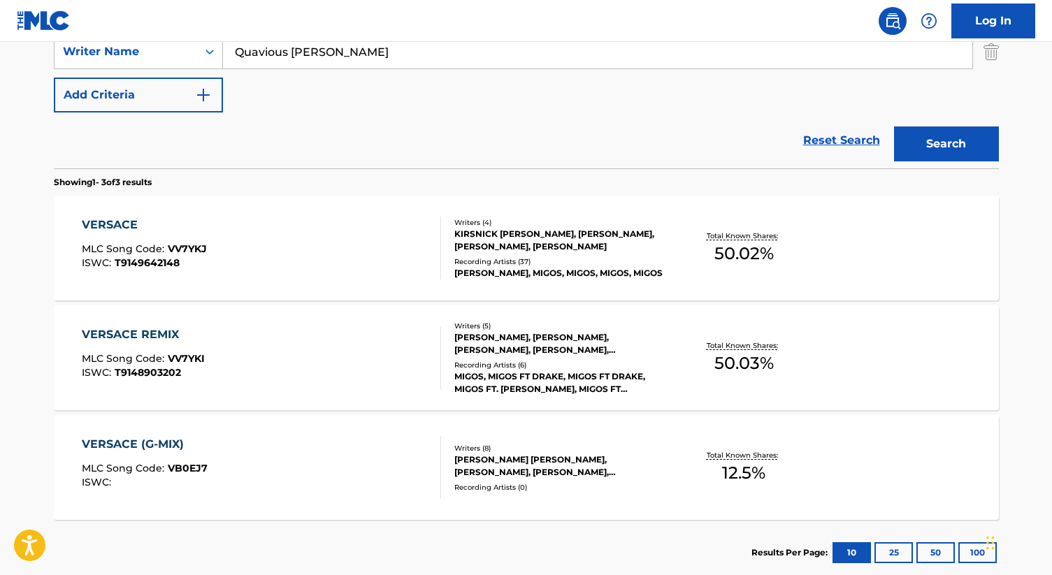
click at [497, 259] on div "Recording Artists ( 37 )" at bounding box center [559, 262] width 211 height 10
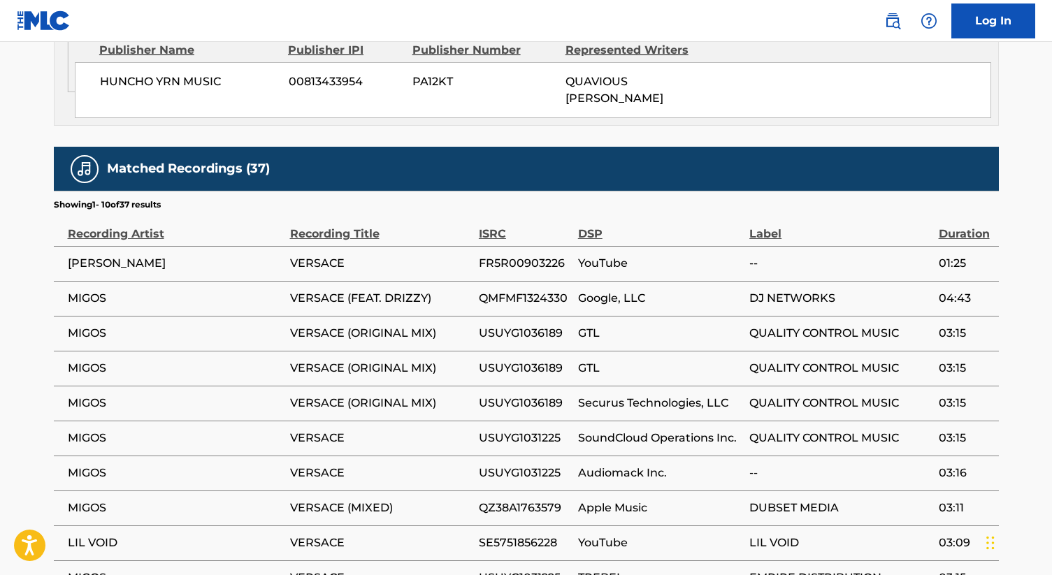
scroll to position [2259, 0]
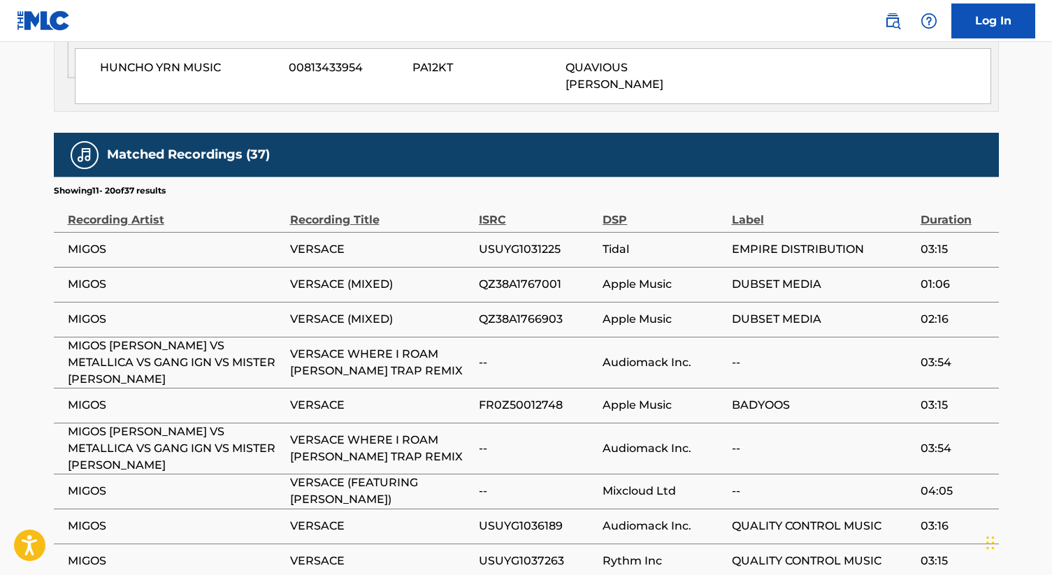
scroll to position [400, 0]
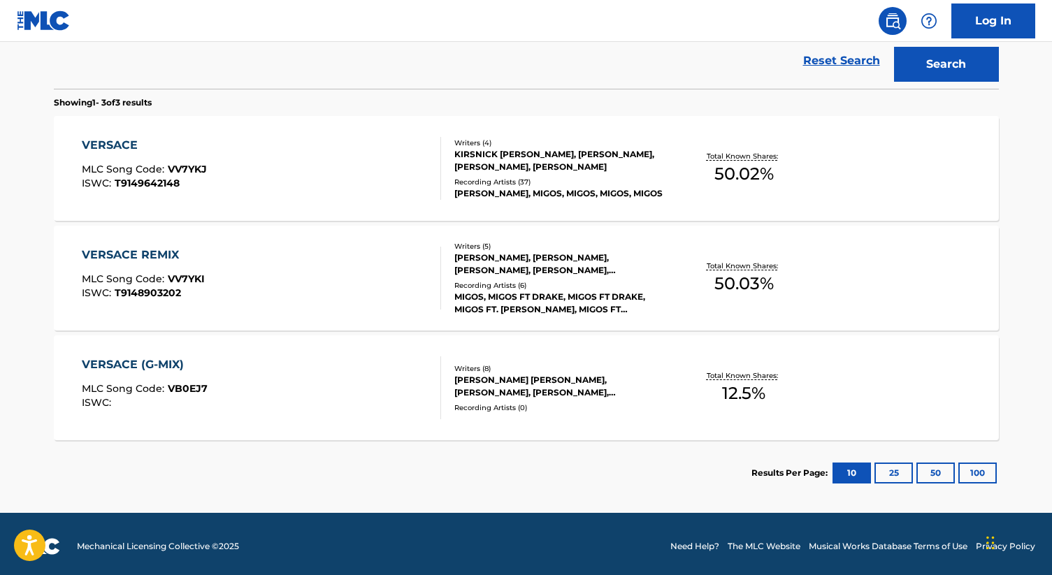
click at [248, 264] on div "VERSACE REMIX MLC Song Code : VV7YKI ISWC : T9148903202" at bounding box center [261, 278] width 359 height 63
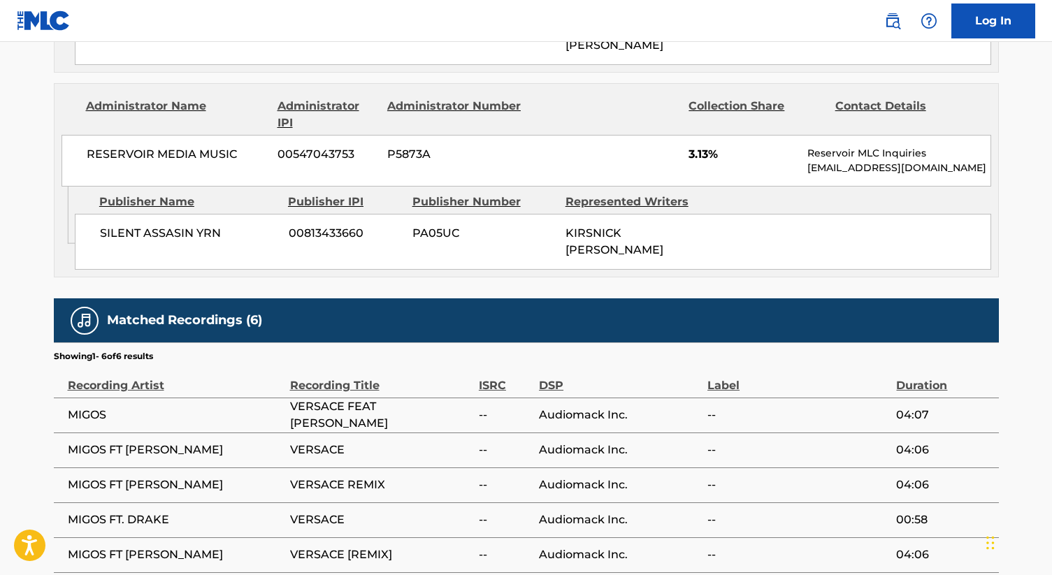
scroll to position [2369, 0]
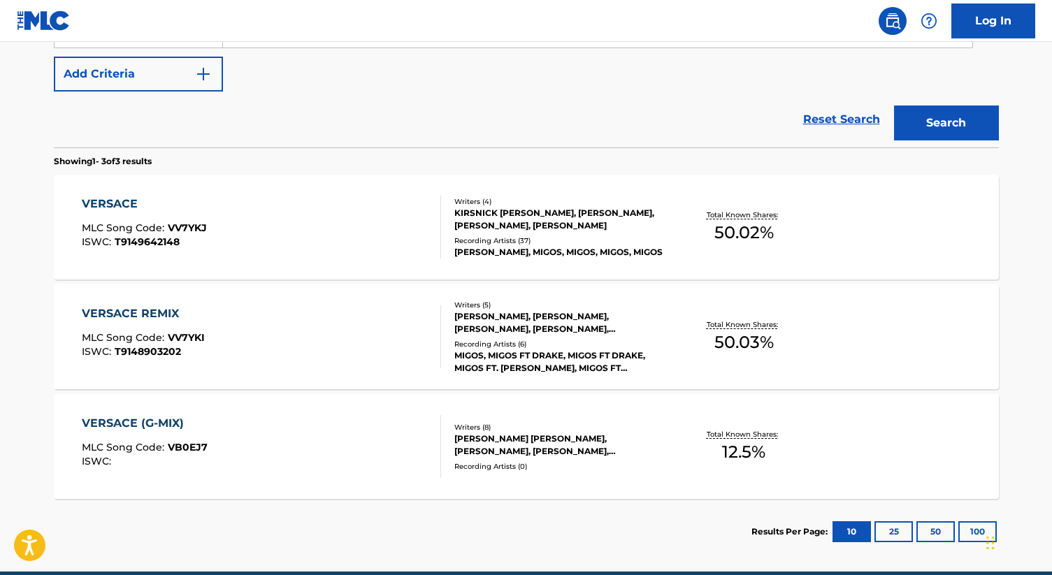
scroll to position [333, 0]
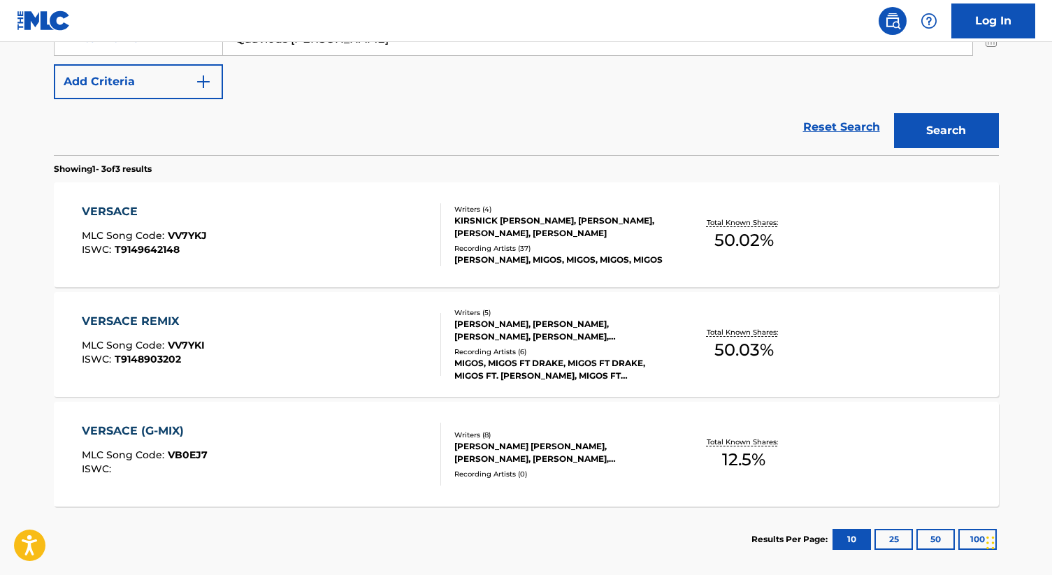
click at [337, 251] on div "VERSACE MLC Song Code : VV7YKJ ISWC : T9149642148" at bounding box center [261, 234] width 359 height 63
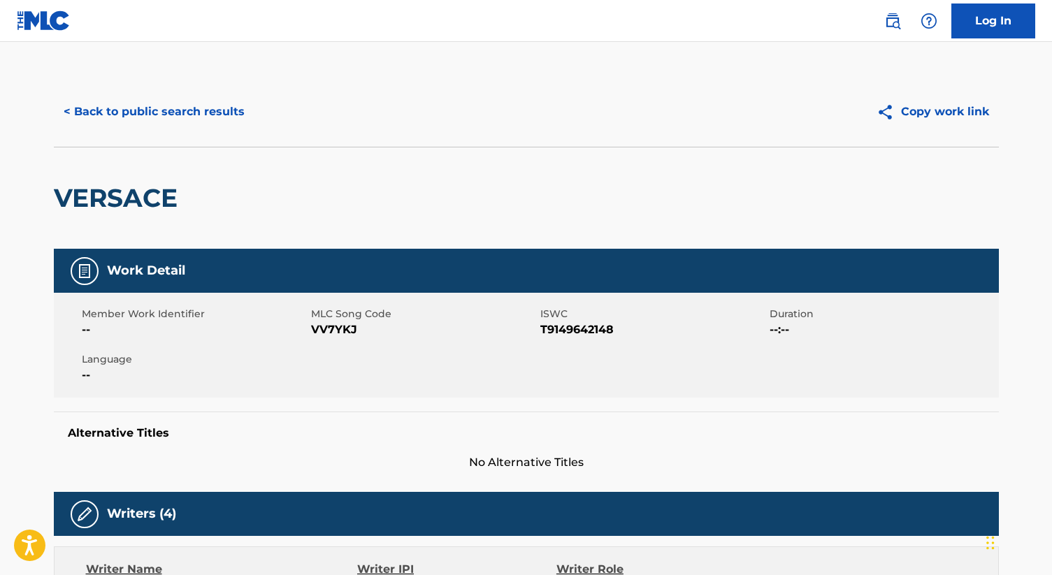
click at [903, 22] on link at bounding box center [893, 21] width 28 height 28
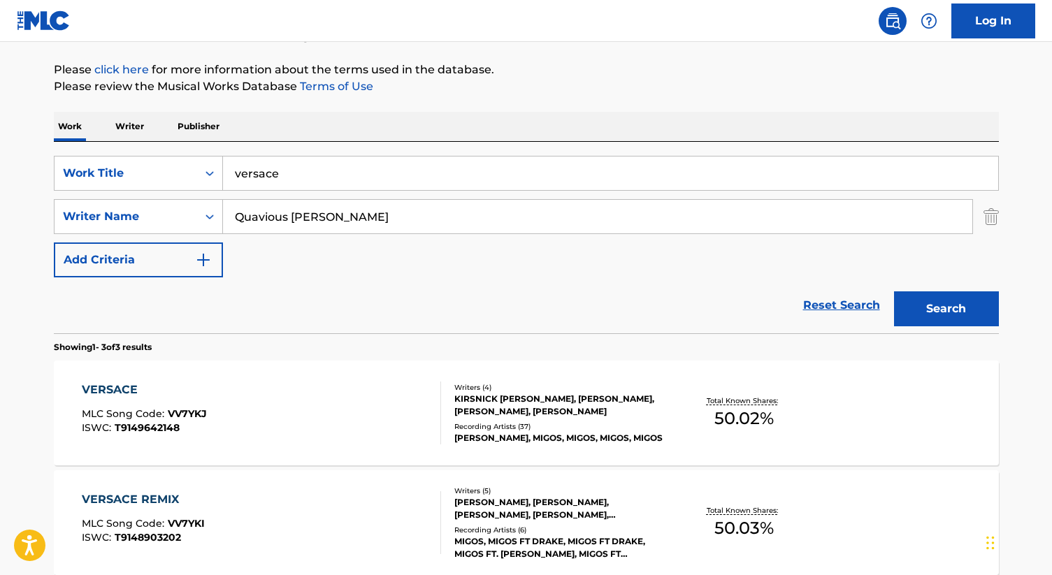
scroll to position [164, 0]
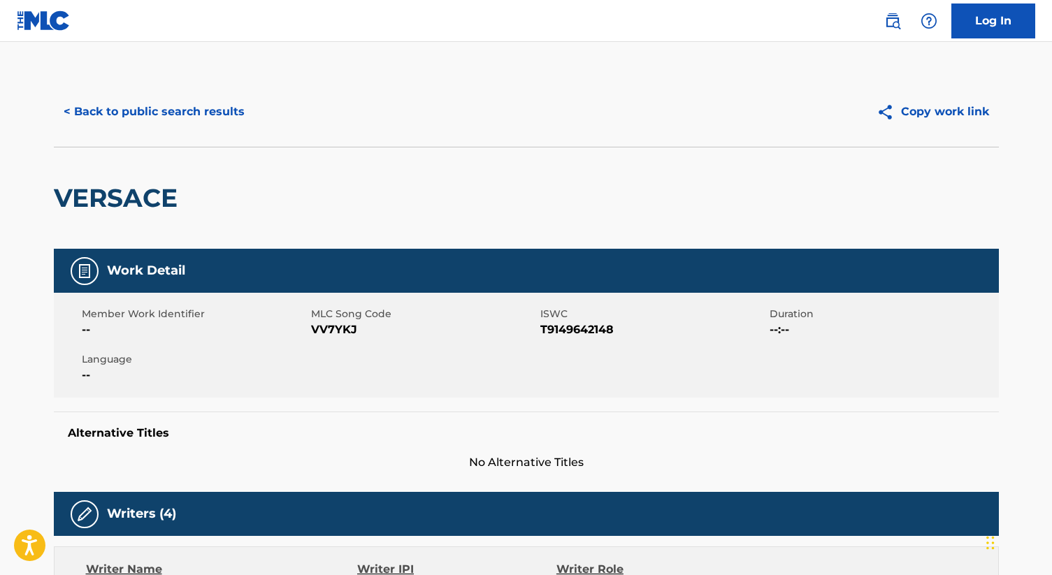
click at [901, 113] on button "Copy work link" at bounding box center [933, 111] width 132 height 35
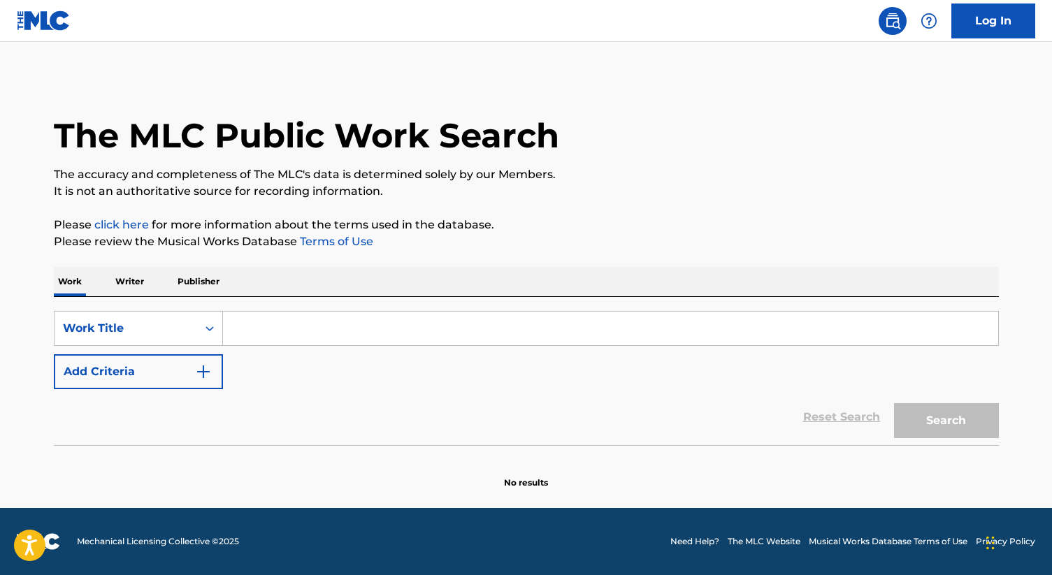
click at [262, 336] on input "Search Form" at bounding box center [610, 329] width 775 height 34
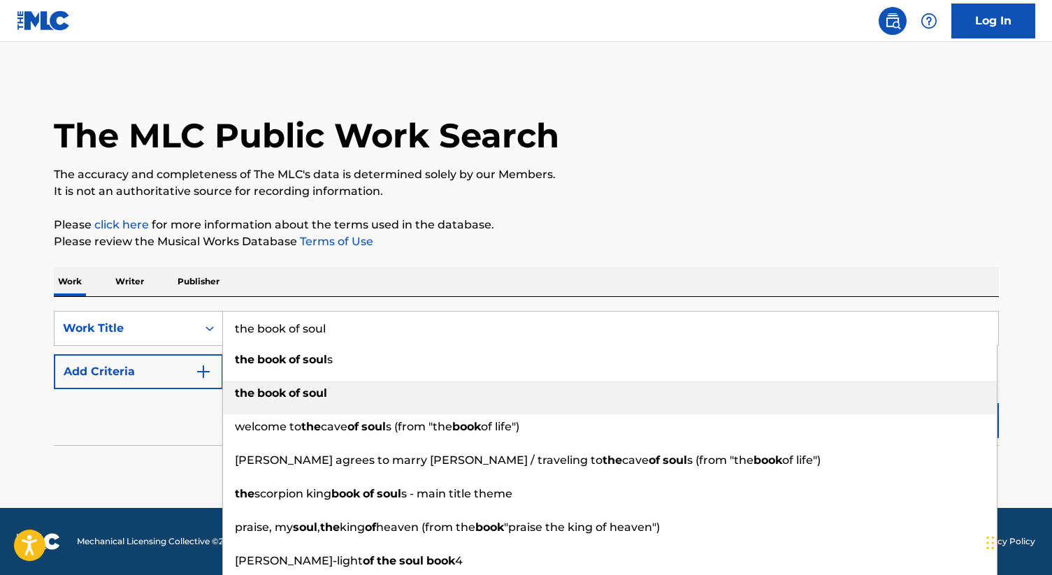
type input "the book of soul"
click at [343, 391] on div "the book of soul" at bounding box center [610, 393] width 774 height 25
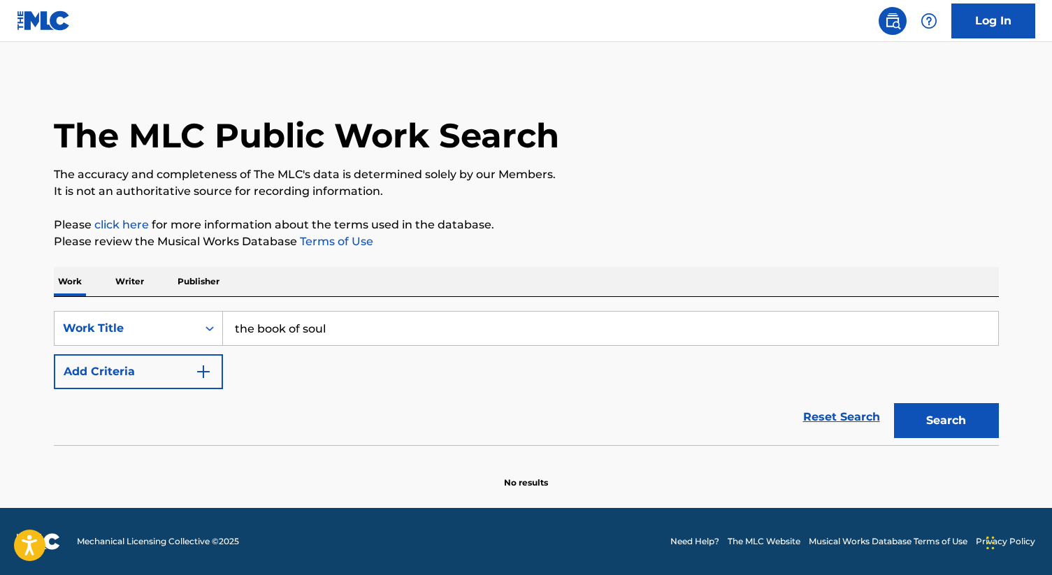
click at [924, 426] on button "Search" at bounding box center [946, 420] width 105 height 35
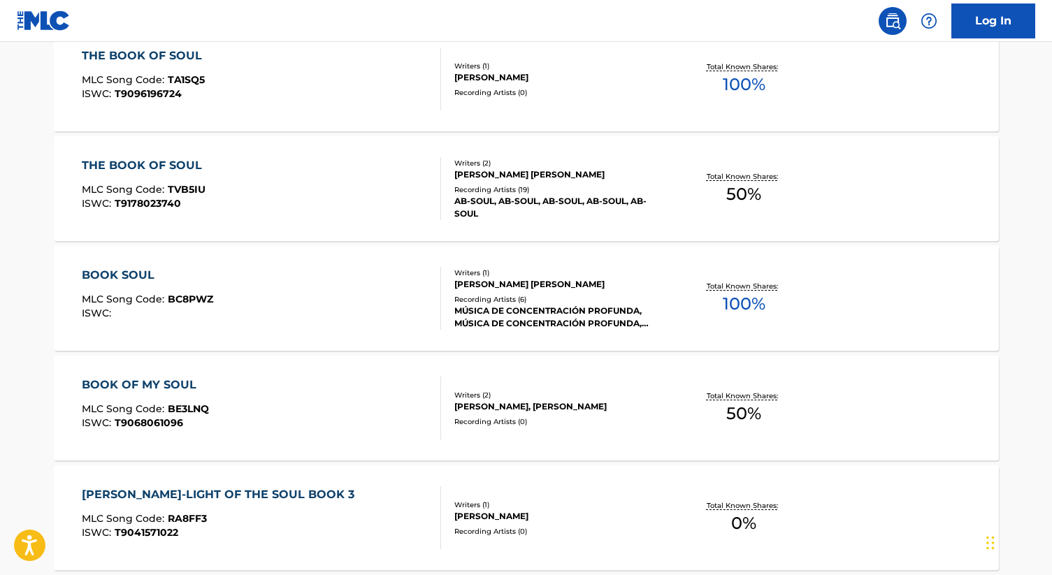
scroll to position [450, 0]
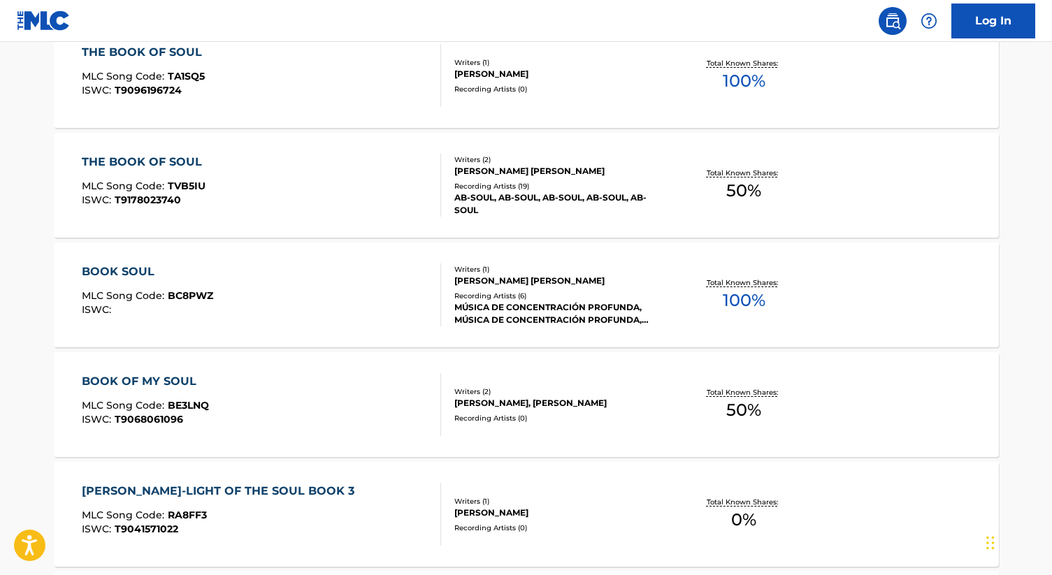
click at [124, 163] on div "THE BOOK OF SOUL" at bounding box center [145, 162] width 127 height 17
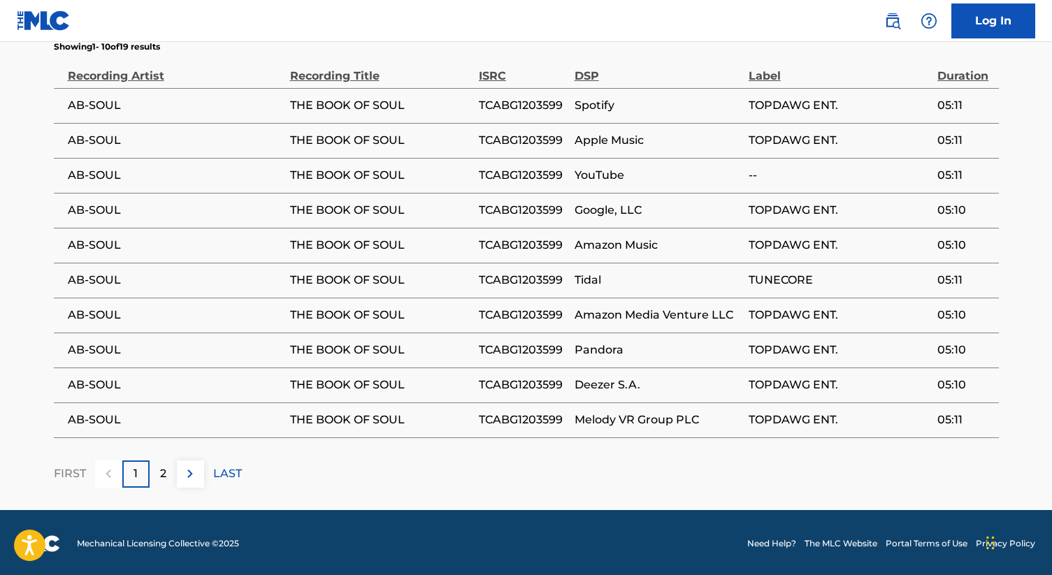
scroll to position [855, 0]
click at [162, 469] on p "2" at bounding box center [163, 474] width 6 height 17
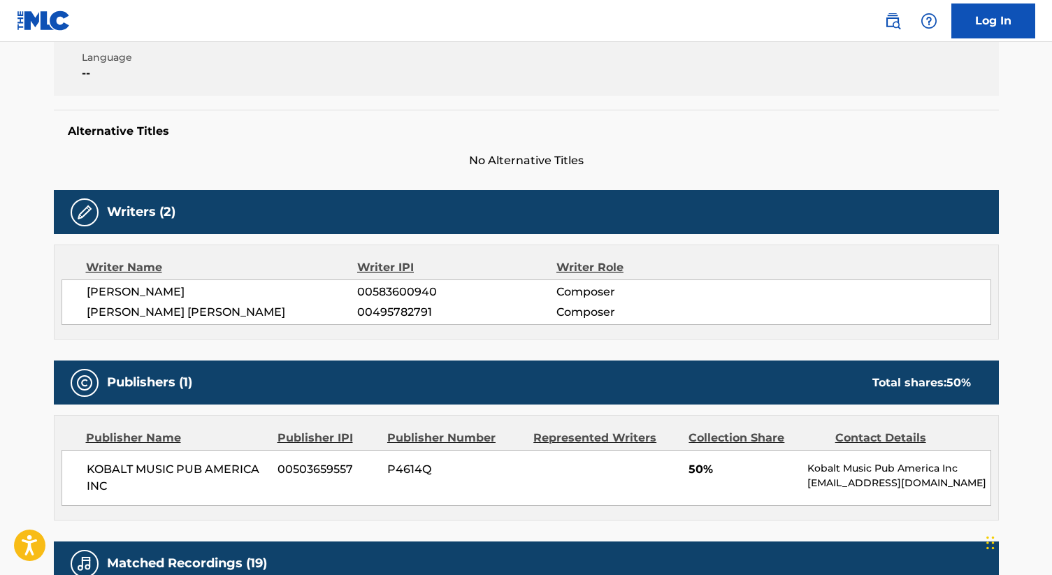
scroll to position [0, 0]
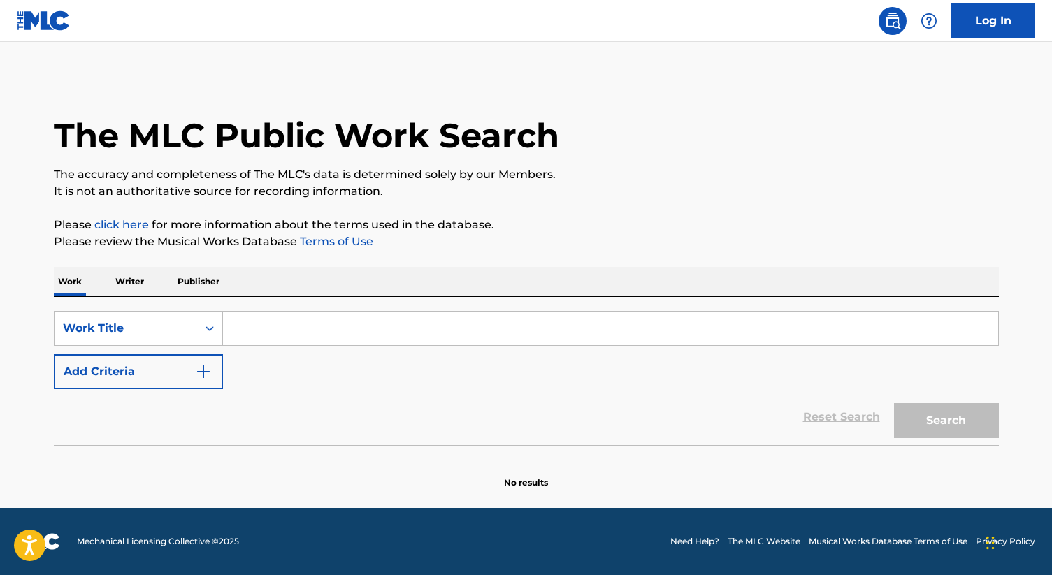
click at [326, 326] on input "Search Form" at bounding box center [610, 329] width 775 height 34
click at [129, 290] on p "Writer" at bounding box center [129, 281] width 37 height 29
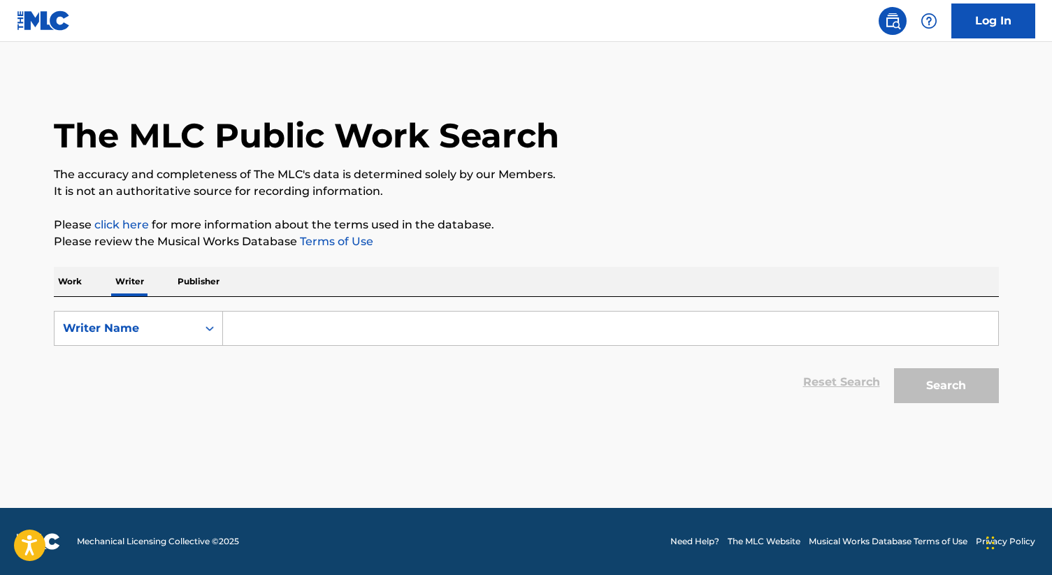
click at [262, 319] on input "Search Form" at bounding box center [610, 329] width 775 height 34
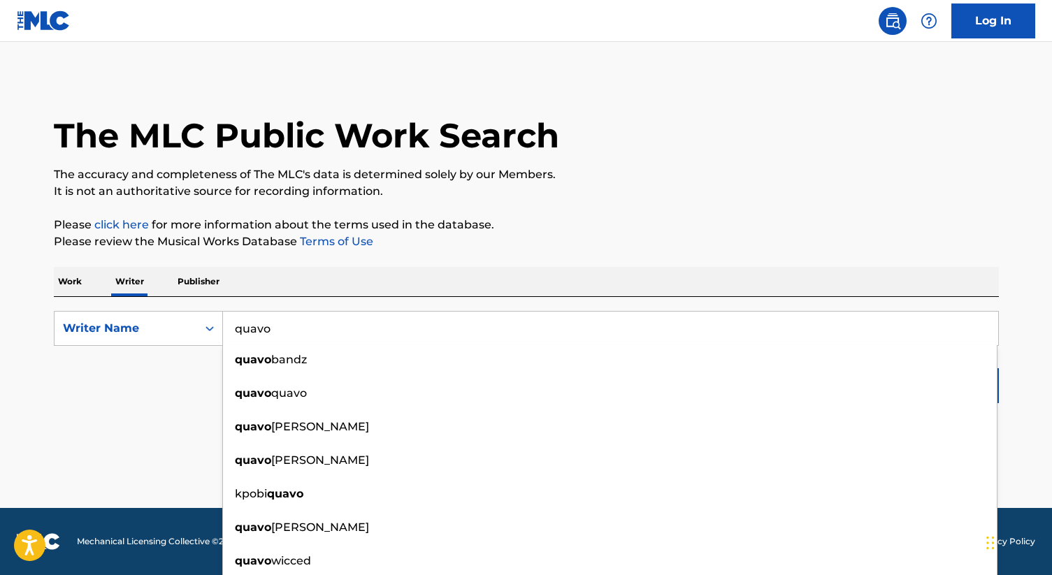
click at [294, 334] on input "quavo" at bounding box center [610, 329] width 775 height 34
click at [894, 368] on button "Search" at bounding box center [946, 385] width 105 height 35
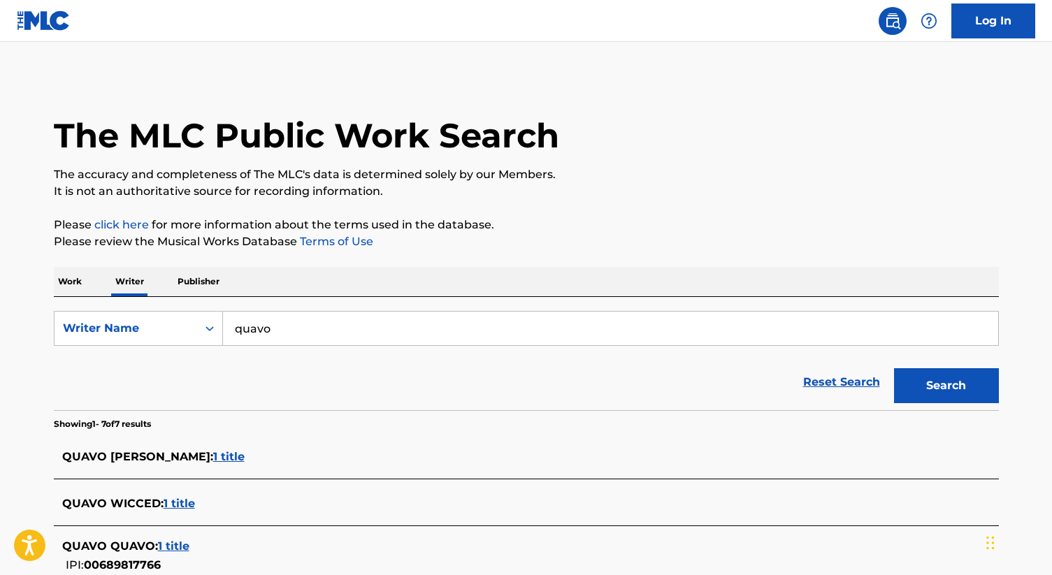
click at [263, 331] on input "quavo" at bounding box center [610, 329] width 775 height 34
type input "migos"
click at [894, 368] on button "Search" at bounding box center [946, 385] width 105 height 35
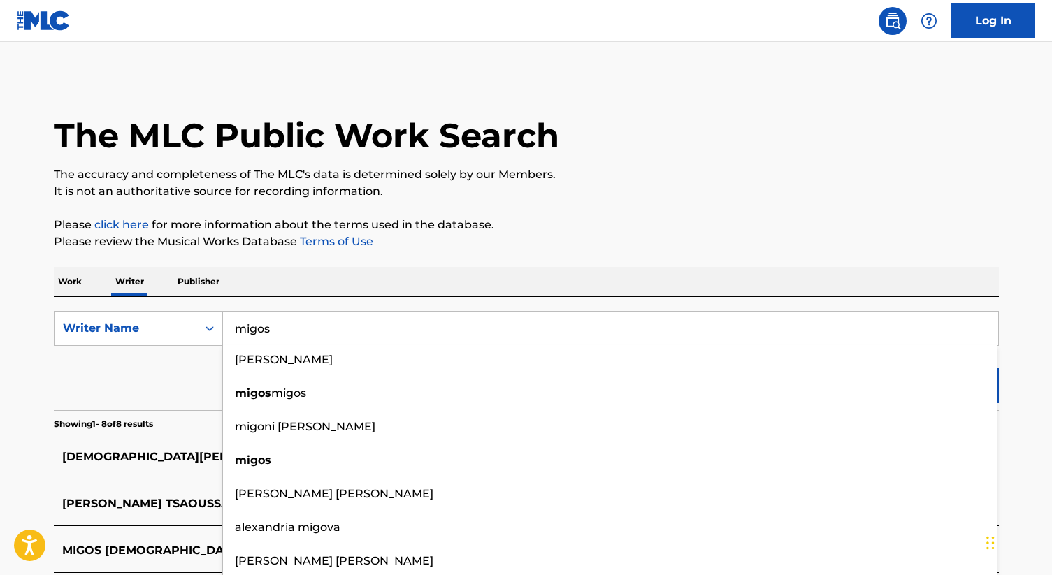
scroll to position [36, 0]
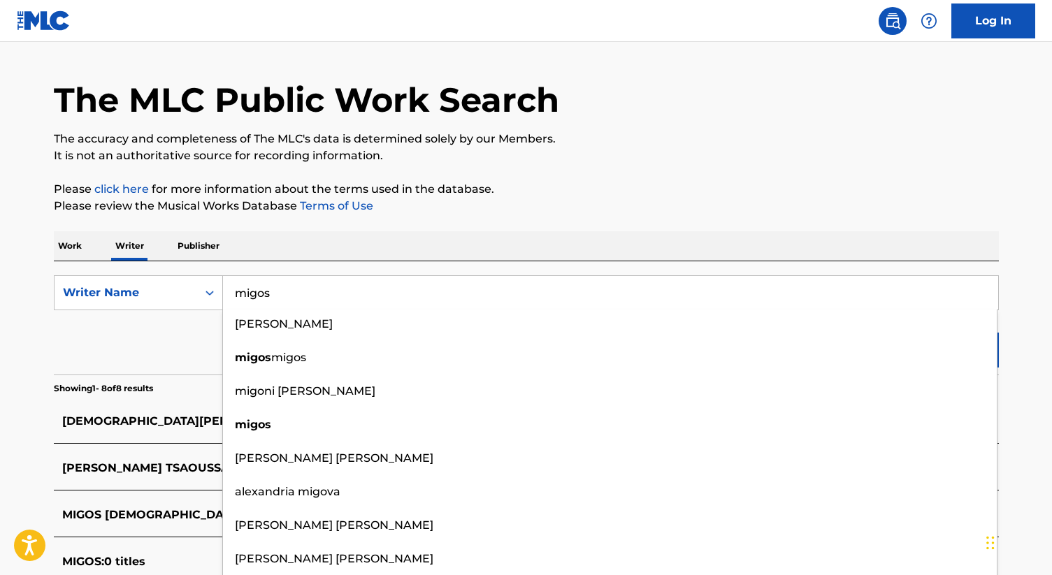
click at [157, 353] on div "Reset Search Search" at bounding box center [526, 347] width 945 height 56
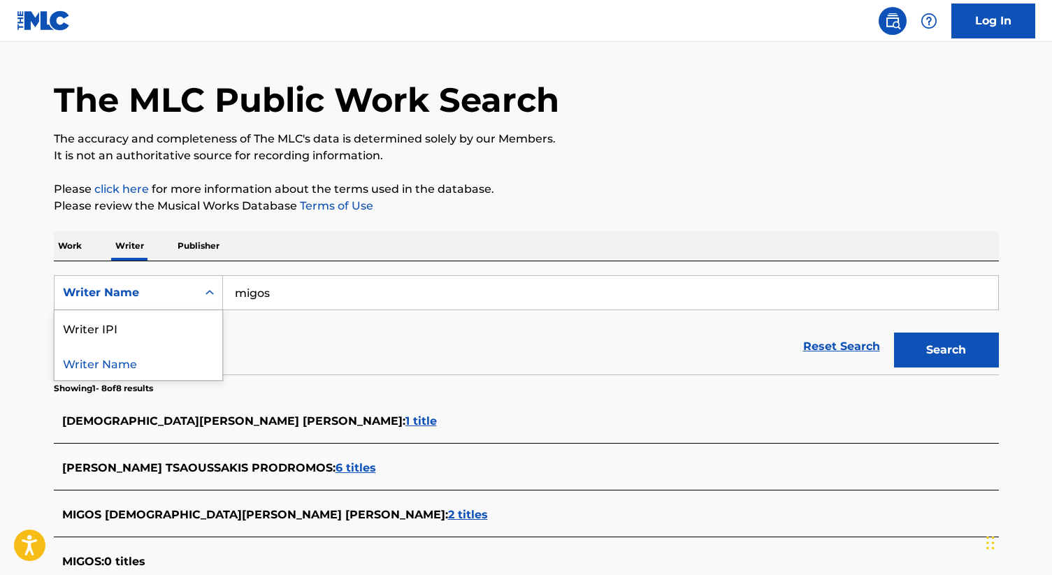
click at [156, 295] on div "Writer Name" at bounding box center [126, 293] width 126 height 17
click at [280, 344] on div "Reset Search Search" at bounding box center [526, 347] width 945 height 56
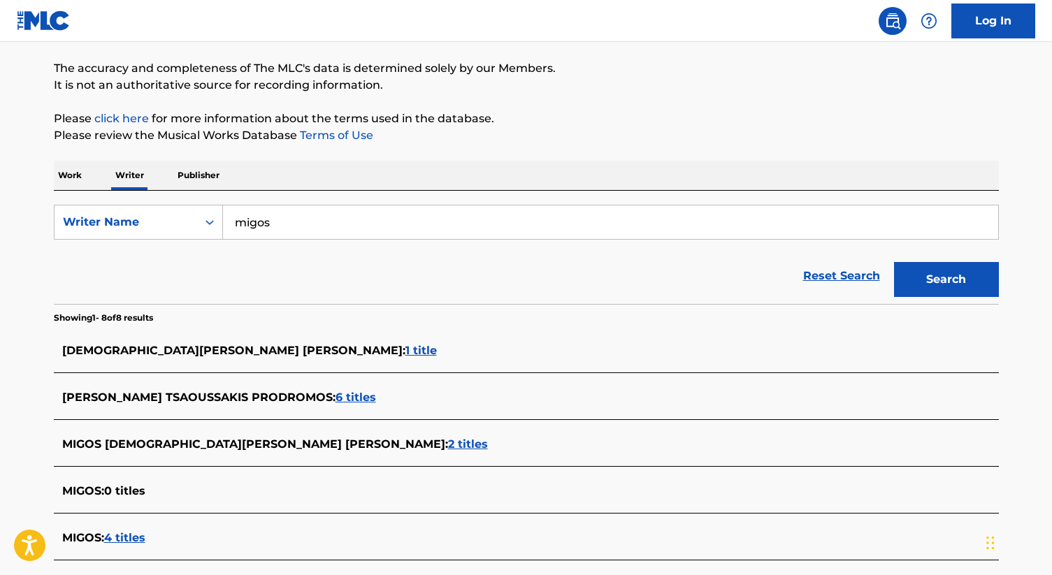
scroll to position [149, 0]
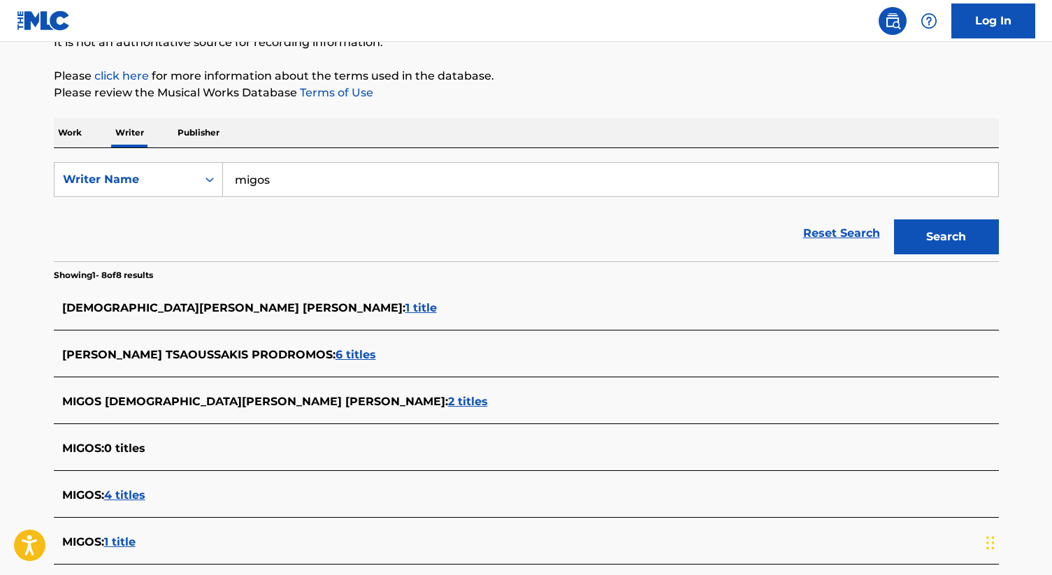
click at [135, 496] on span "4 titles" at bounding box center [124, 495] width 41 height 13
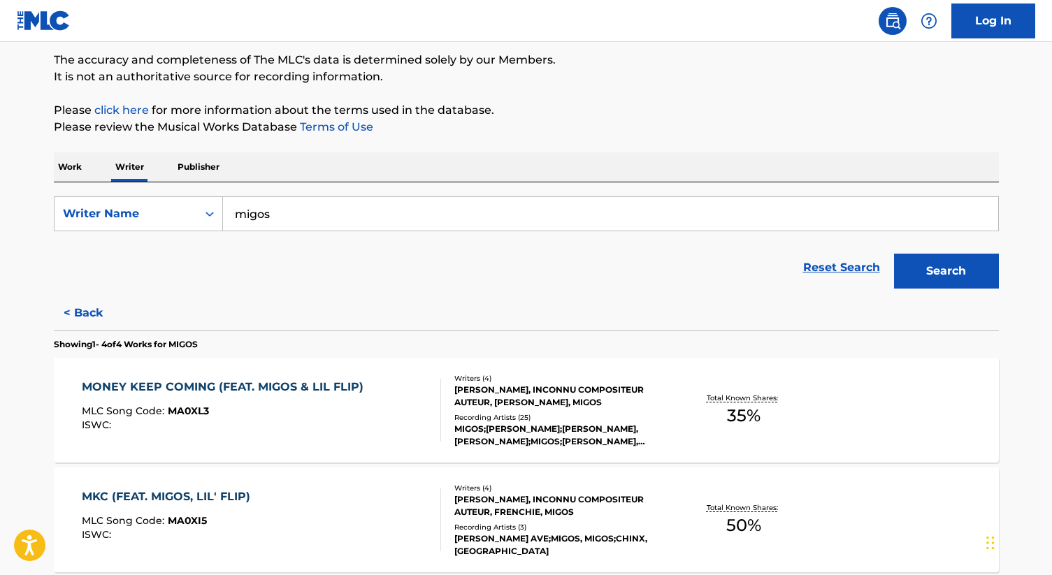
scroll to position [141, 0]
